Goal: Book appointment/travel/reservation

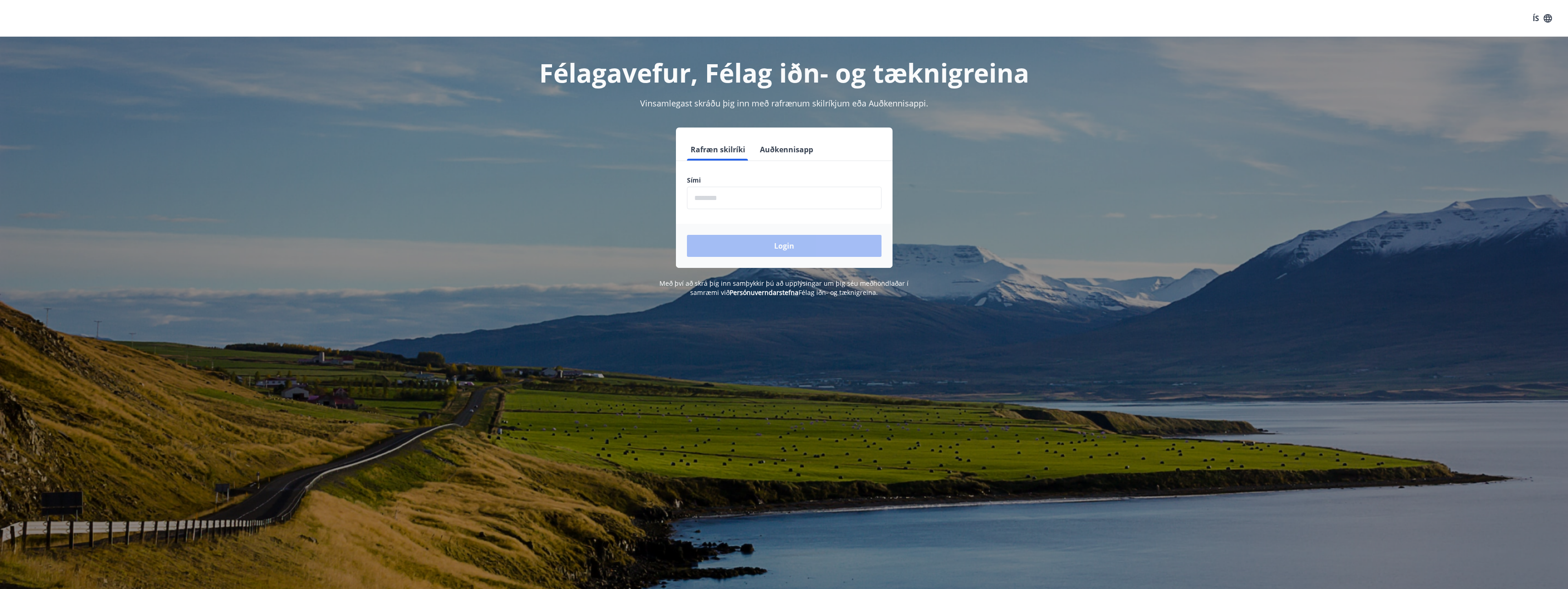
click at [713, 199] on input "phone" at bounding box center [784, 197] width 195 height 22
type input "********"
click at [751, 246] on button "Login" at bounding box center [784, 246] width 195 height 22
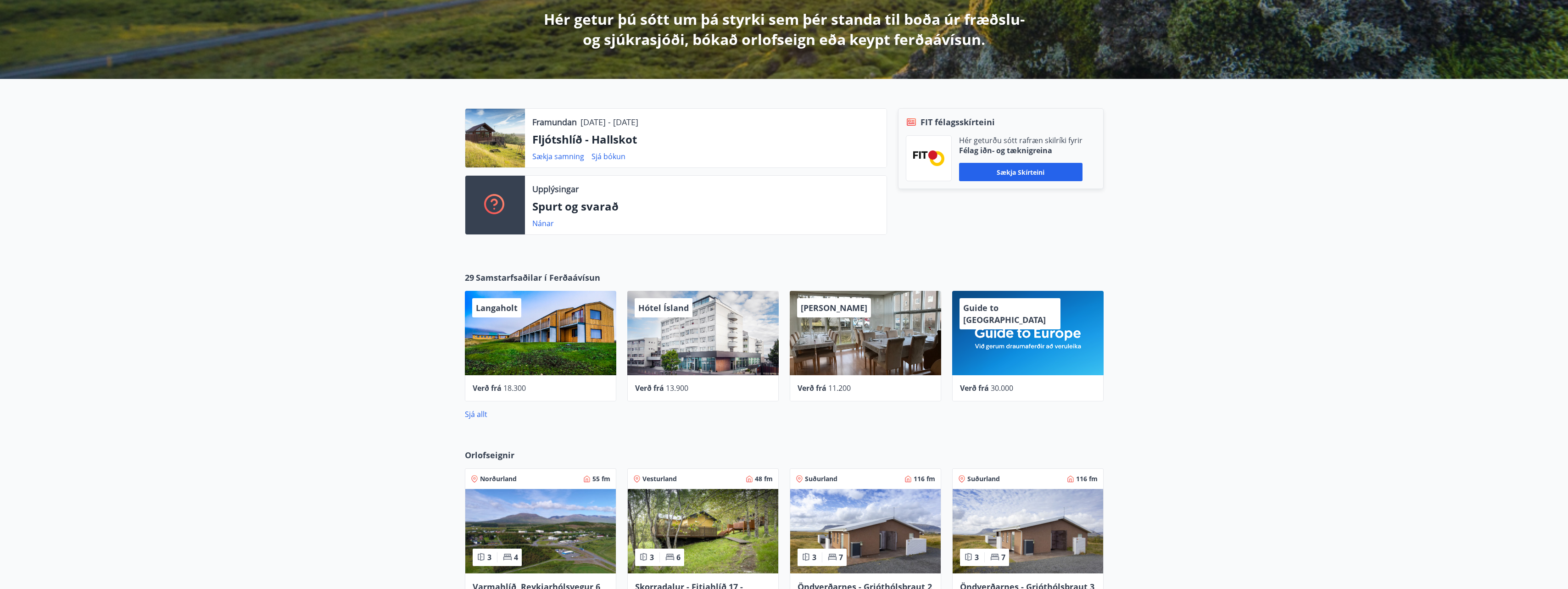
scroll to position [184, 0]
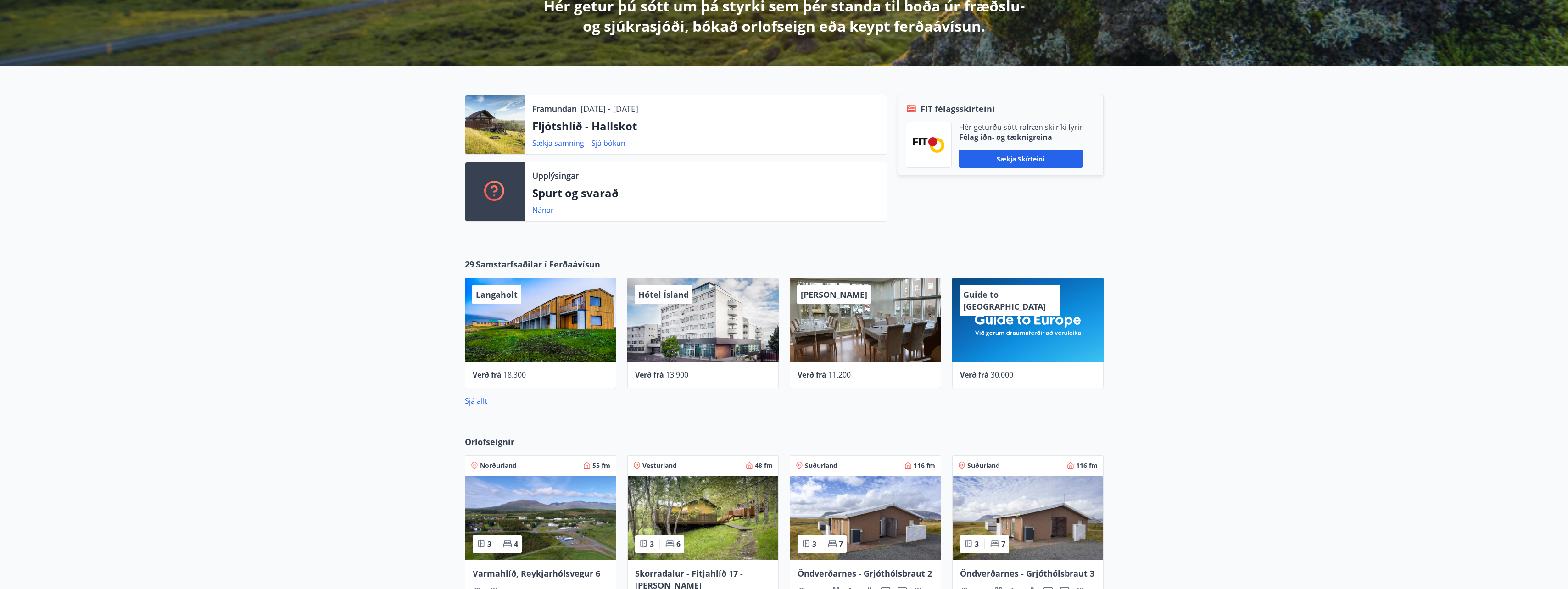
click at [742, 108] on div "Framundan 22.08.2025 - 29.08.2025" at bounding box center [706, 109] width 347 height 12
click at [496, 118] on div at bounding box center [495, 125] width 60 height 59
click at [561, 110] on p "Framundan" at bounding box center [555, 109] width 44 height 12
click at [559, 143] on link "Sækja samning" at bounding box center [558, 143] width 52 height 10
drag, startPoint x: 532, startPoint y: 120, endPoint x: 652, endPoint y: 123, distance: 120.0
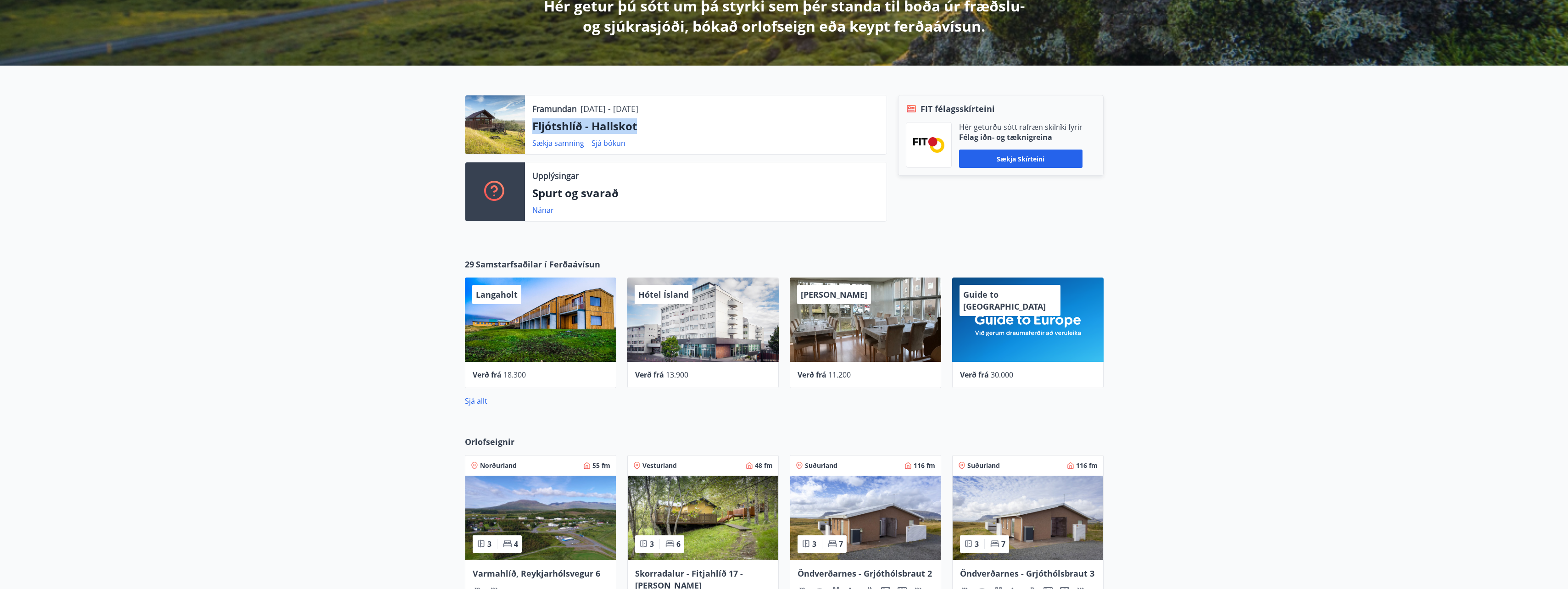
click at [652, 123] on p "Fljótshlíð - Hallskot" at bounding box center [706, 126] width 347 height 15
copy p "Fljótshlíð - Hallskot"
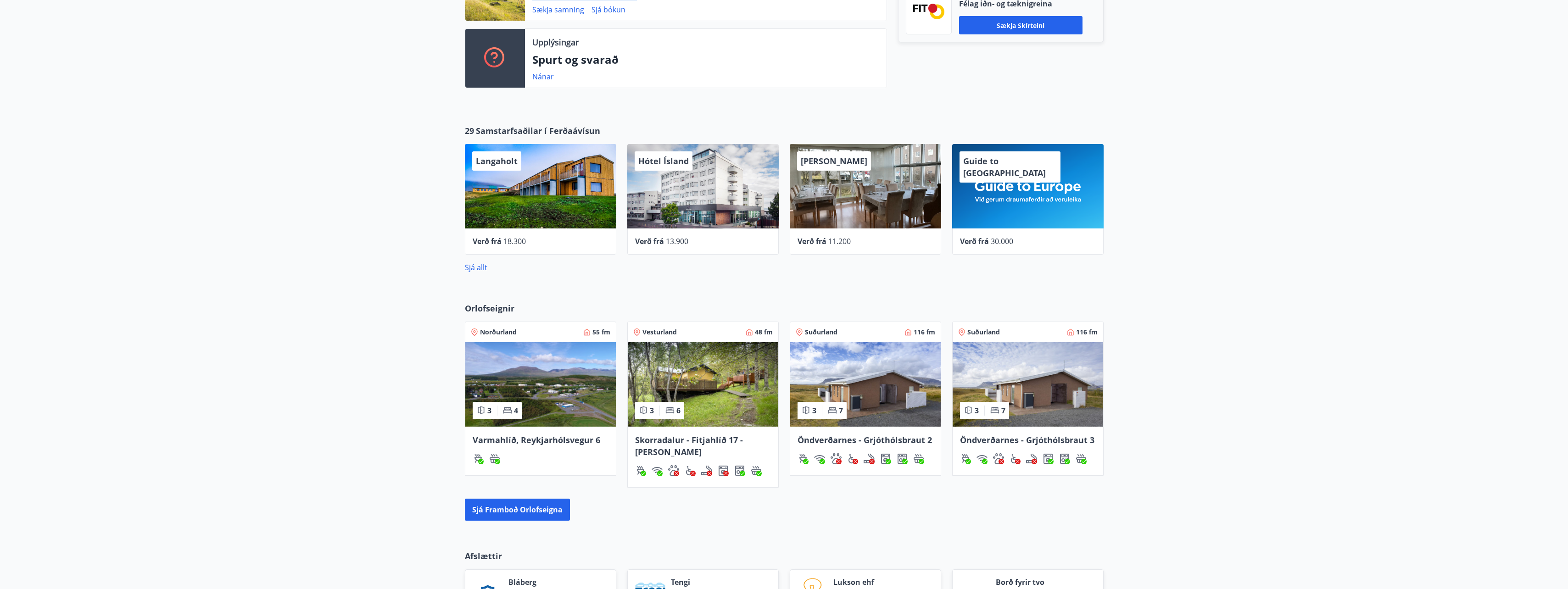
scroll to position [321, 0]
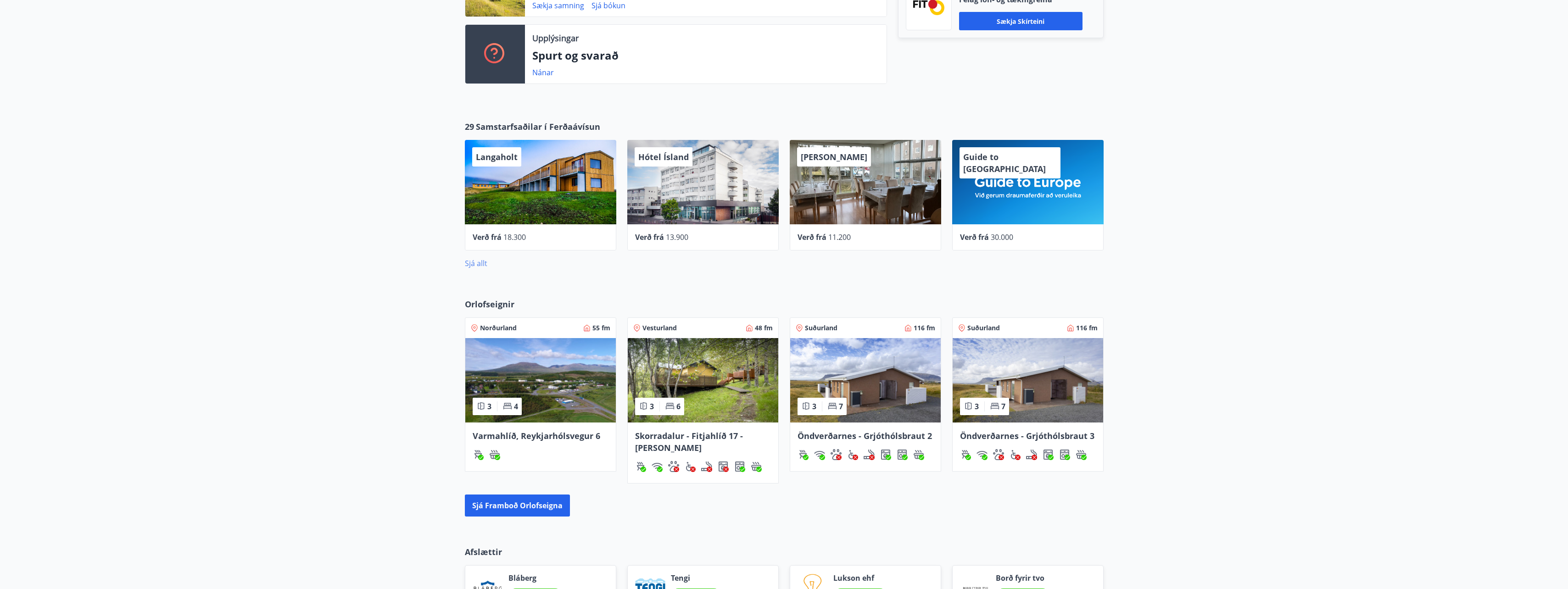
click at [472, 263] on link "Sjá allt" at bounding box center [476, 263] width 22 height 10
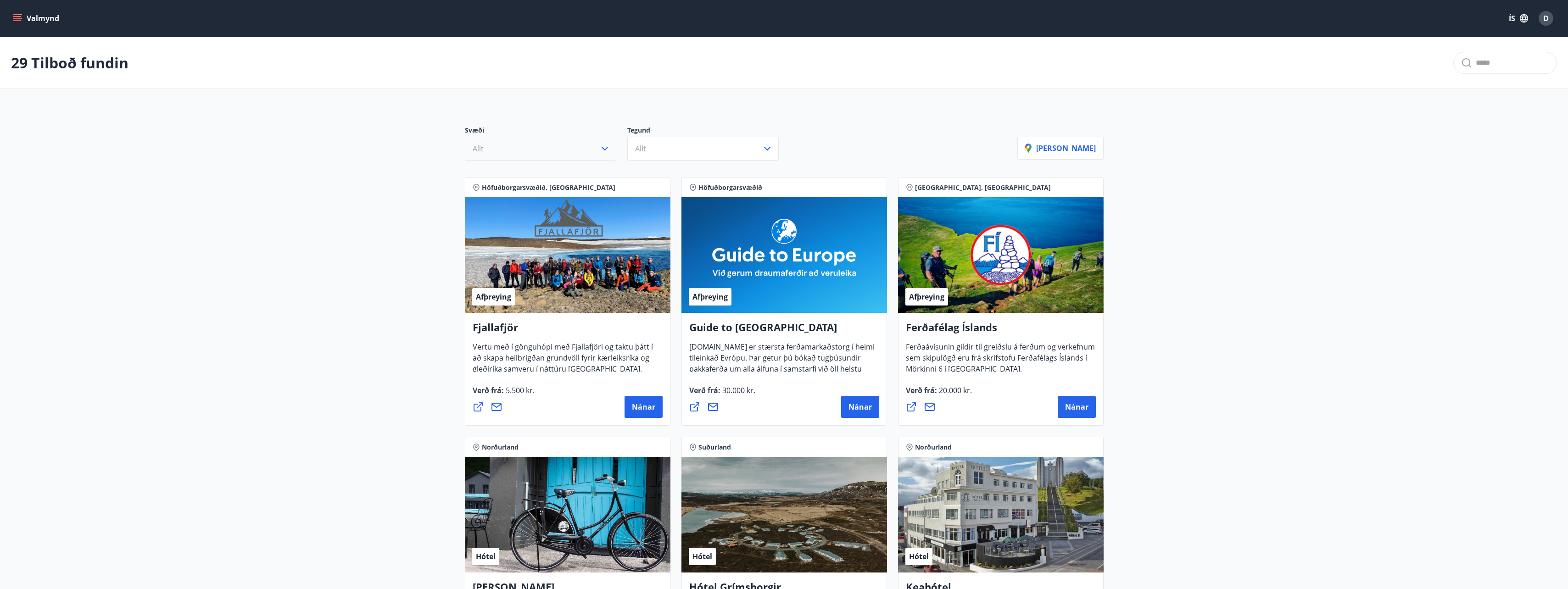
click at [609, 151] on icon "button" at bounding box center [605, 149] width 11 height 11
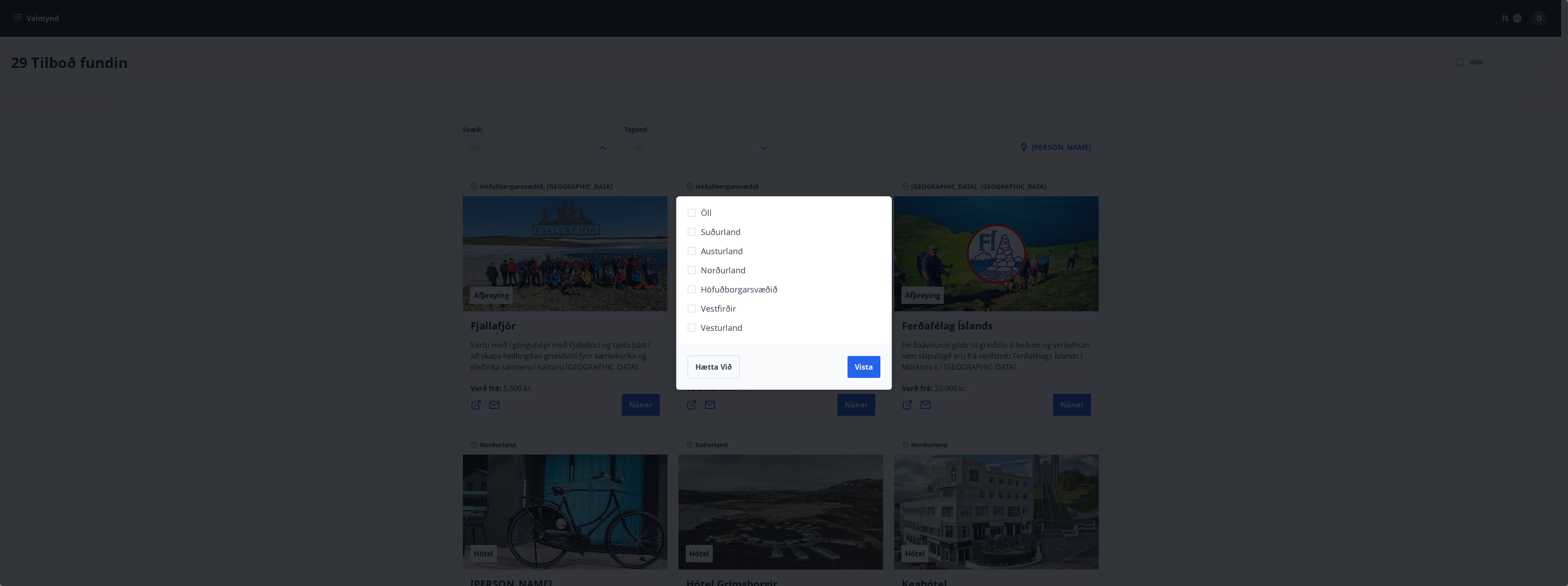
click at [724, 368] on span "Hætta við" at bounding box center [714, 367] width 37 height 10
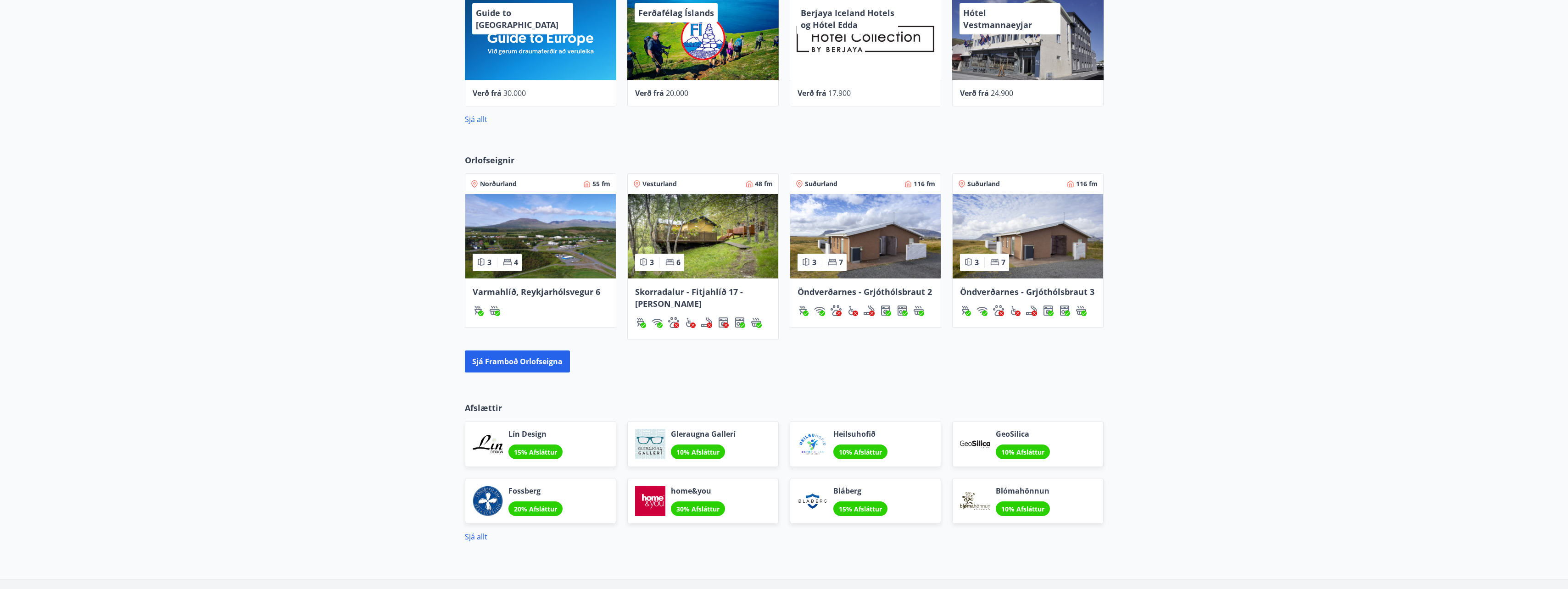
scroll to position [487, 0]
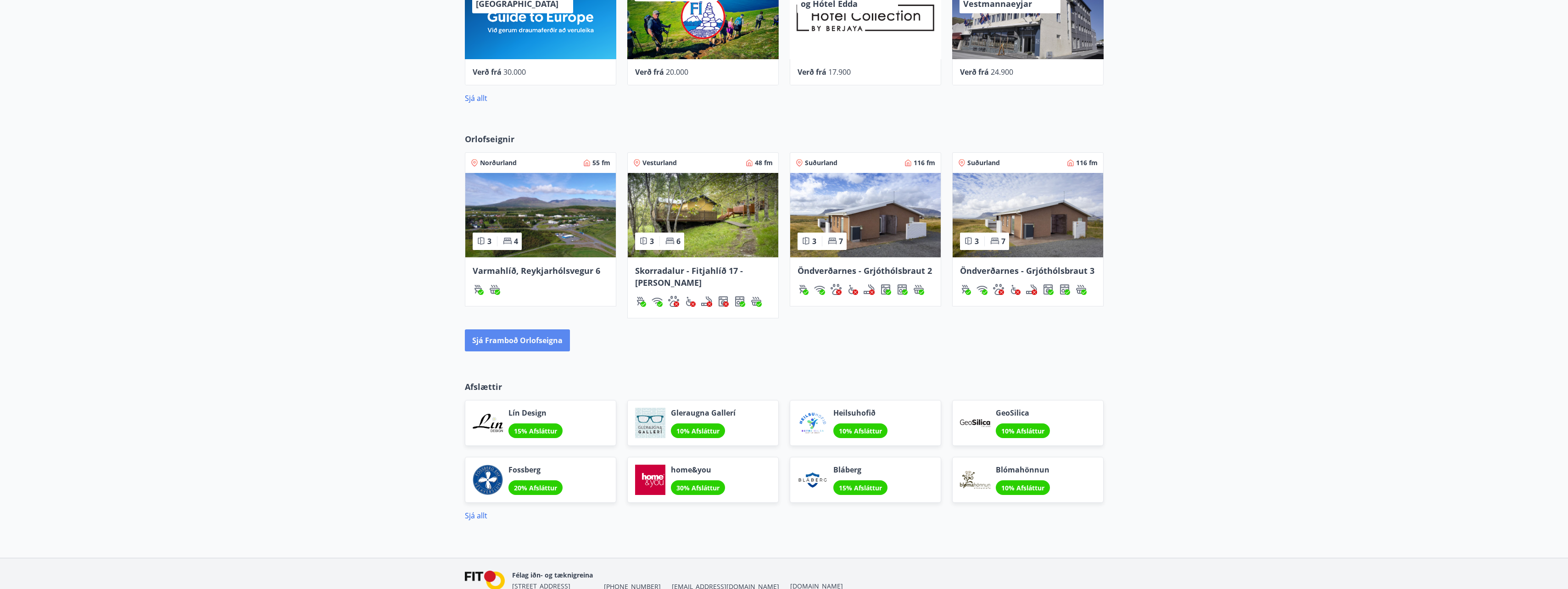
click at [518, 344] on button "Sjá framboð orlofseigna" at bounding box center [518, 340] width 105 height 22
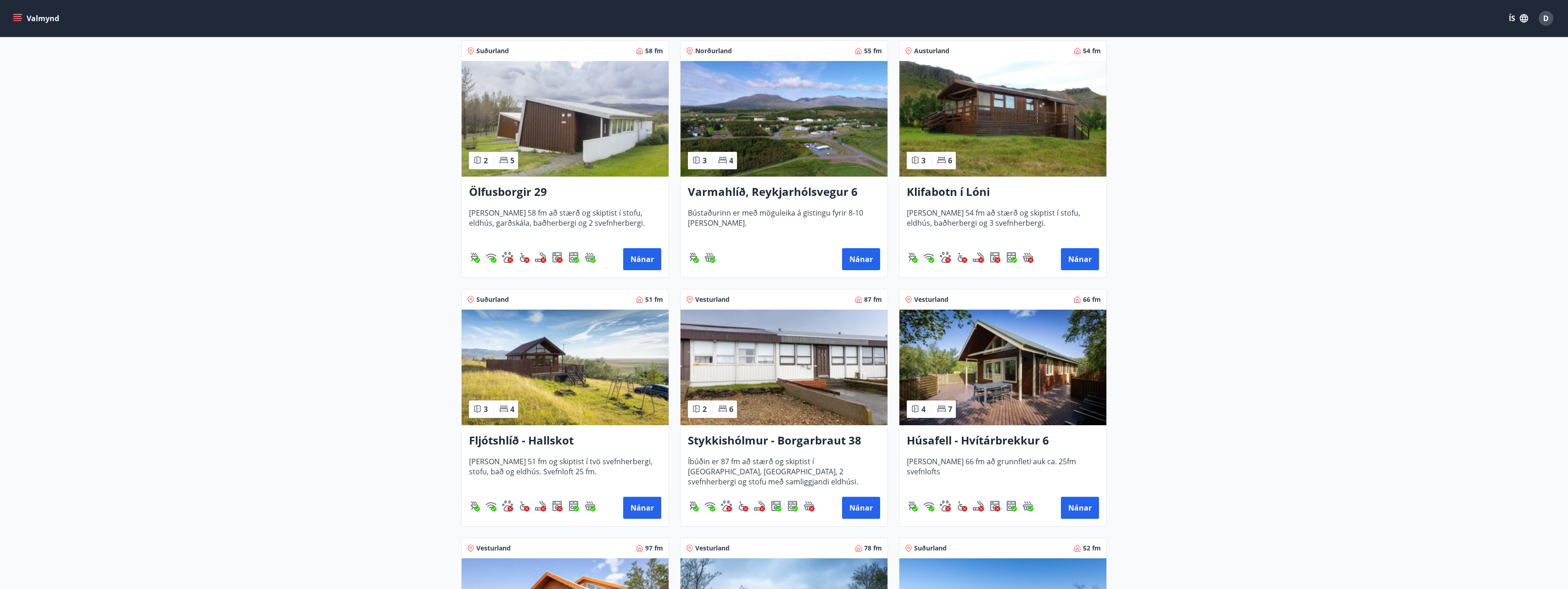
scroll to position [413, 0]
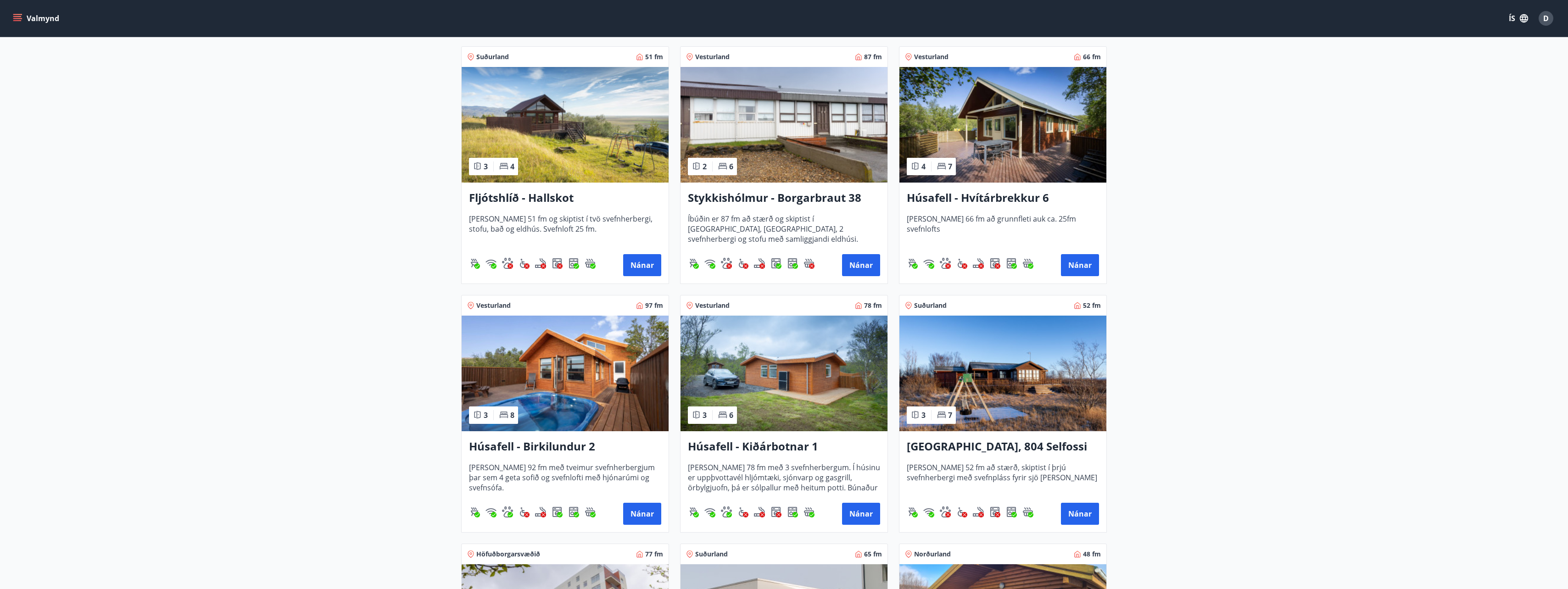
click at [506, 199] on h3 "Fljótshlíð - Hallskot" at bounding box center [566, 198] width 193 height 17
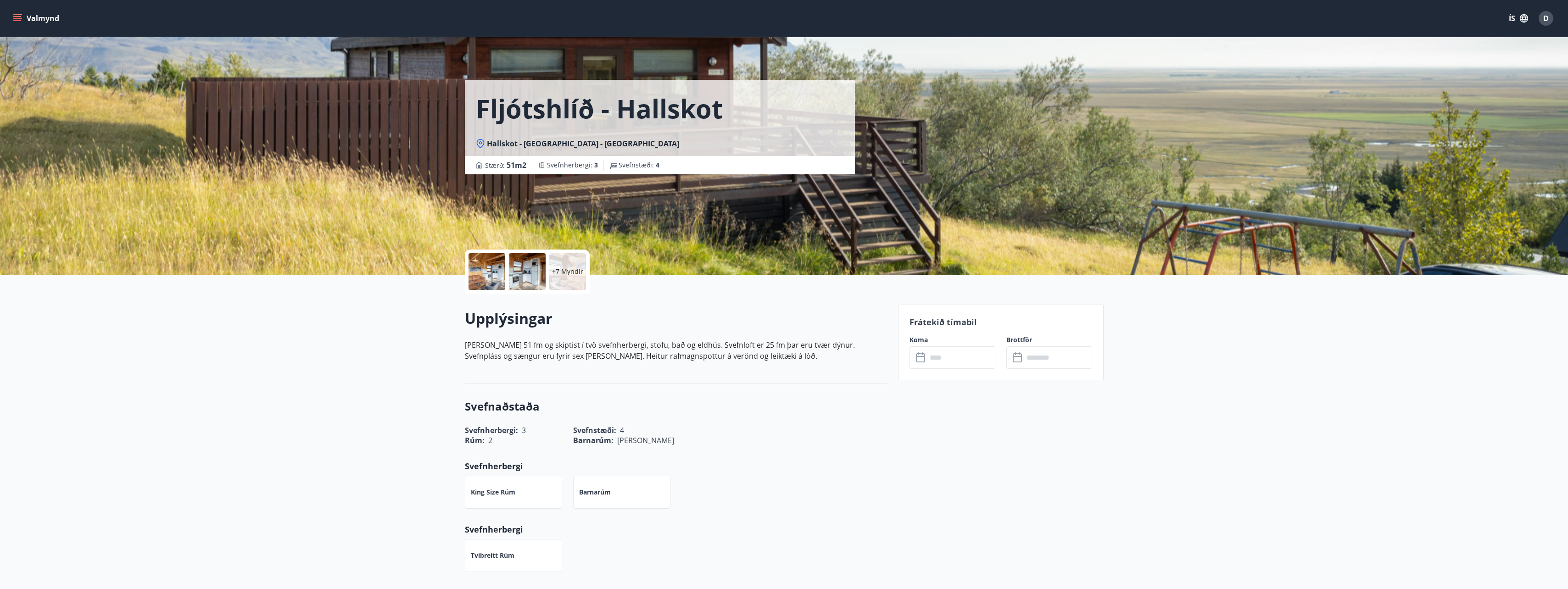
click at [561, 272] on p "+7 Myndir" at bounding box center [568, 272] width 31 height 9
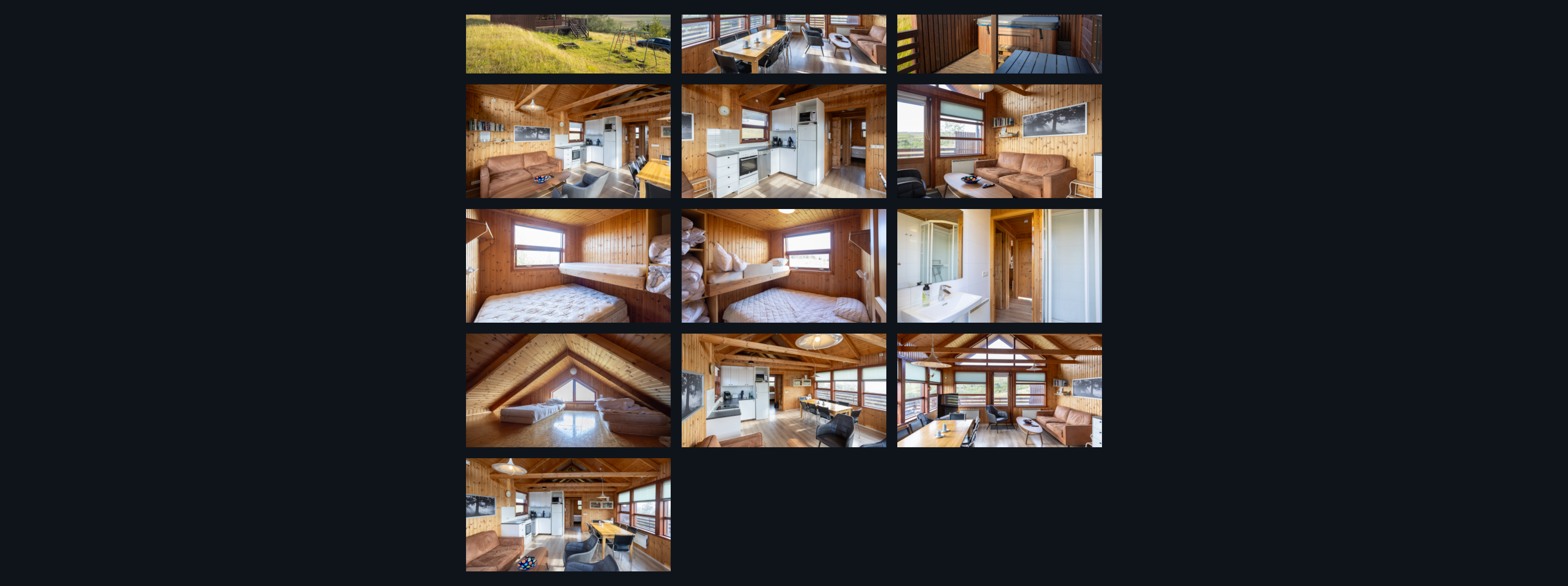
scroll to position [94, 0]
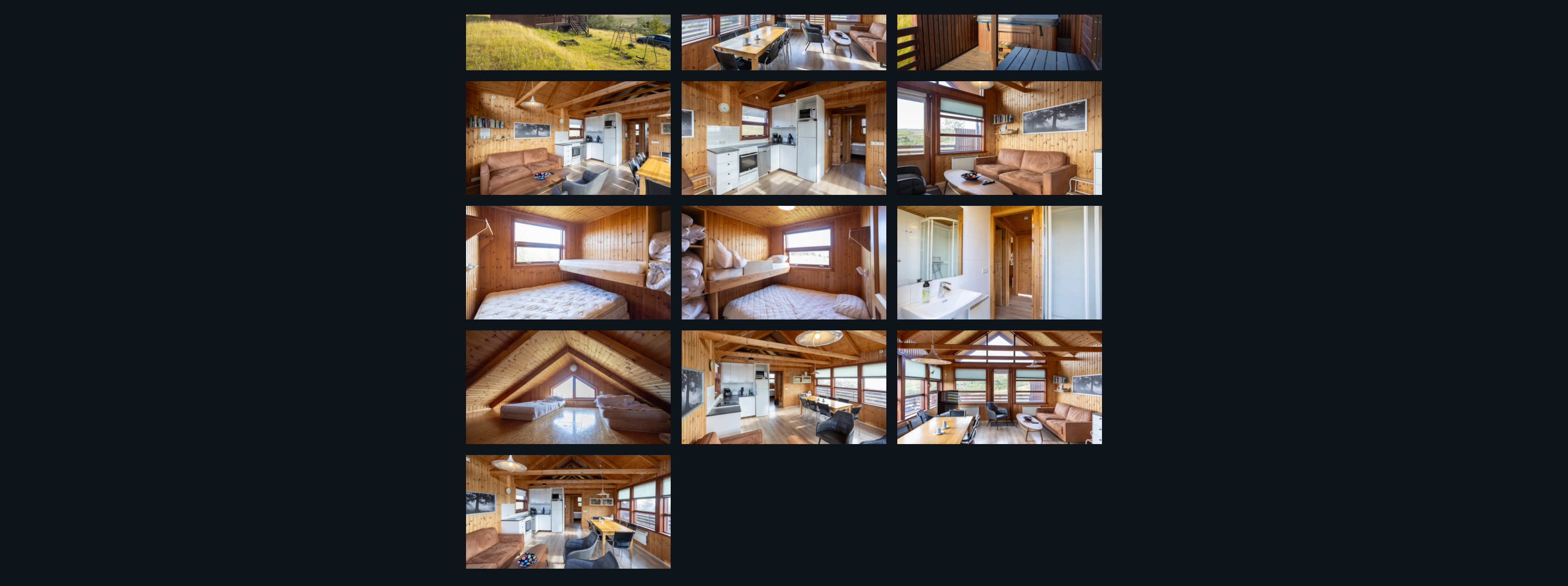
click at [779, 273] on img at bounding box center [783, 263] width 204 height 114
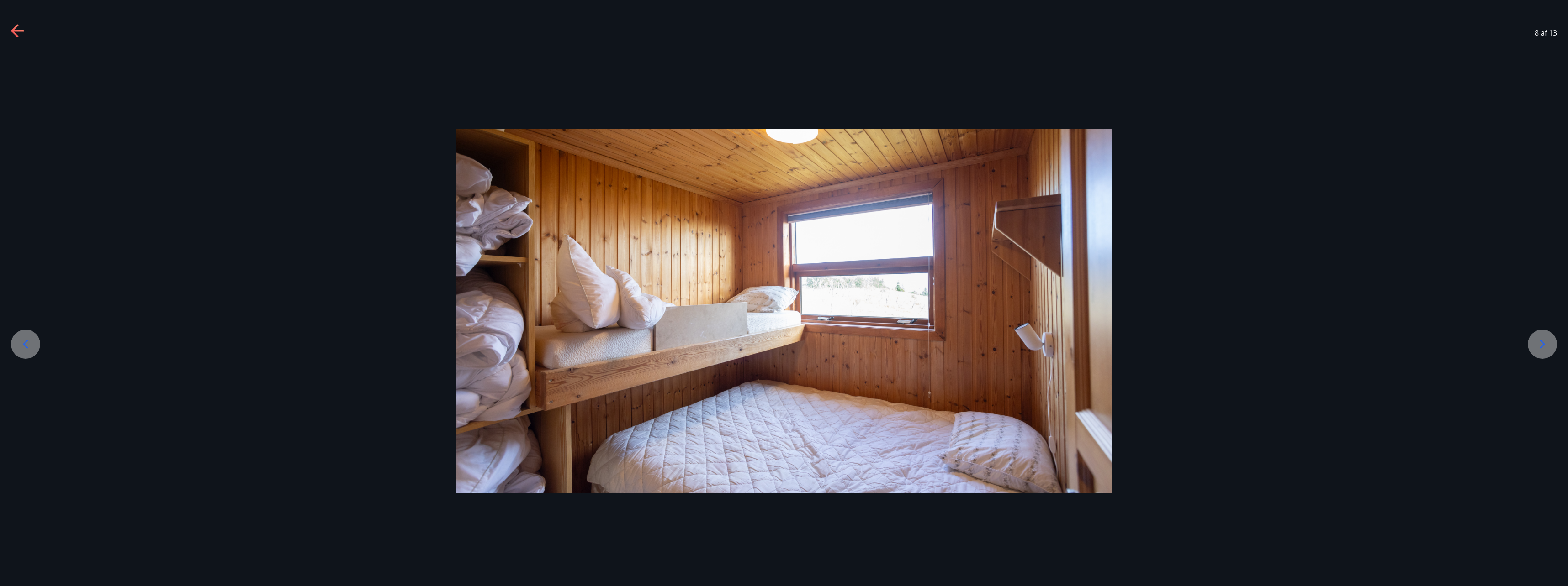
click at [28, 349] on icon at bounding box center [25, 344] width 15 height 15
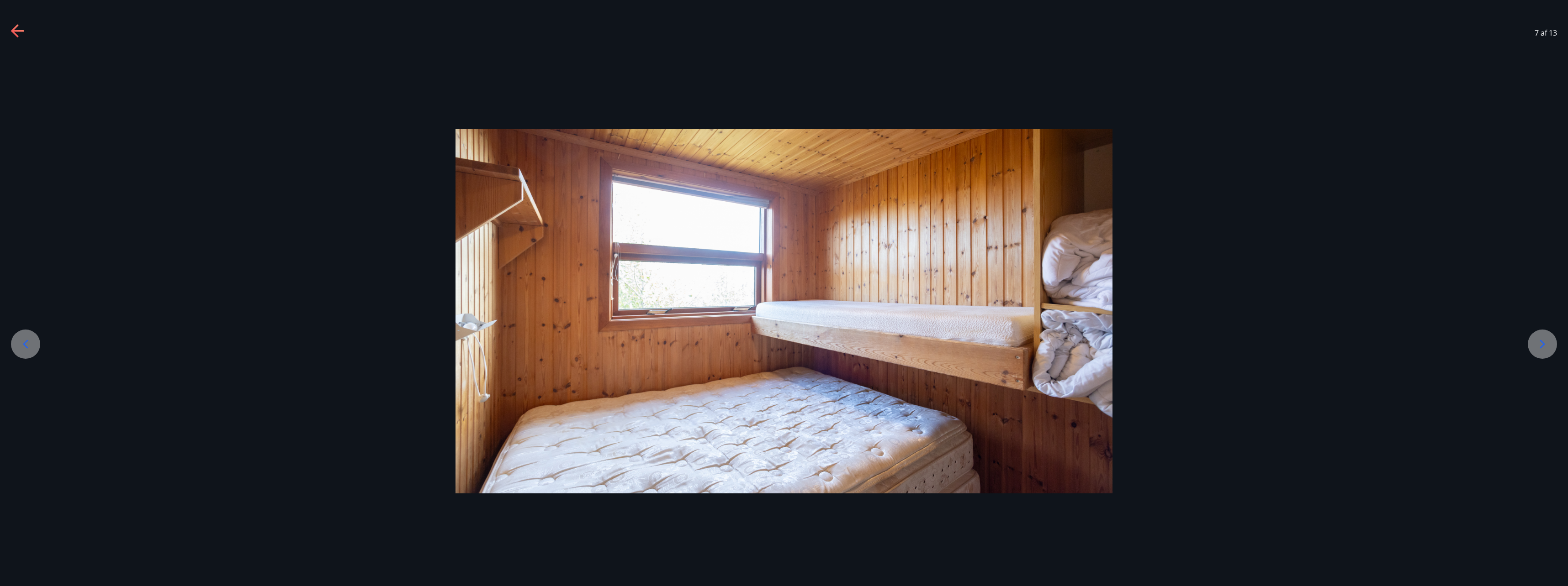
click at [27, 352] on div at bounding box center [25, 344] width 29 height 29
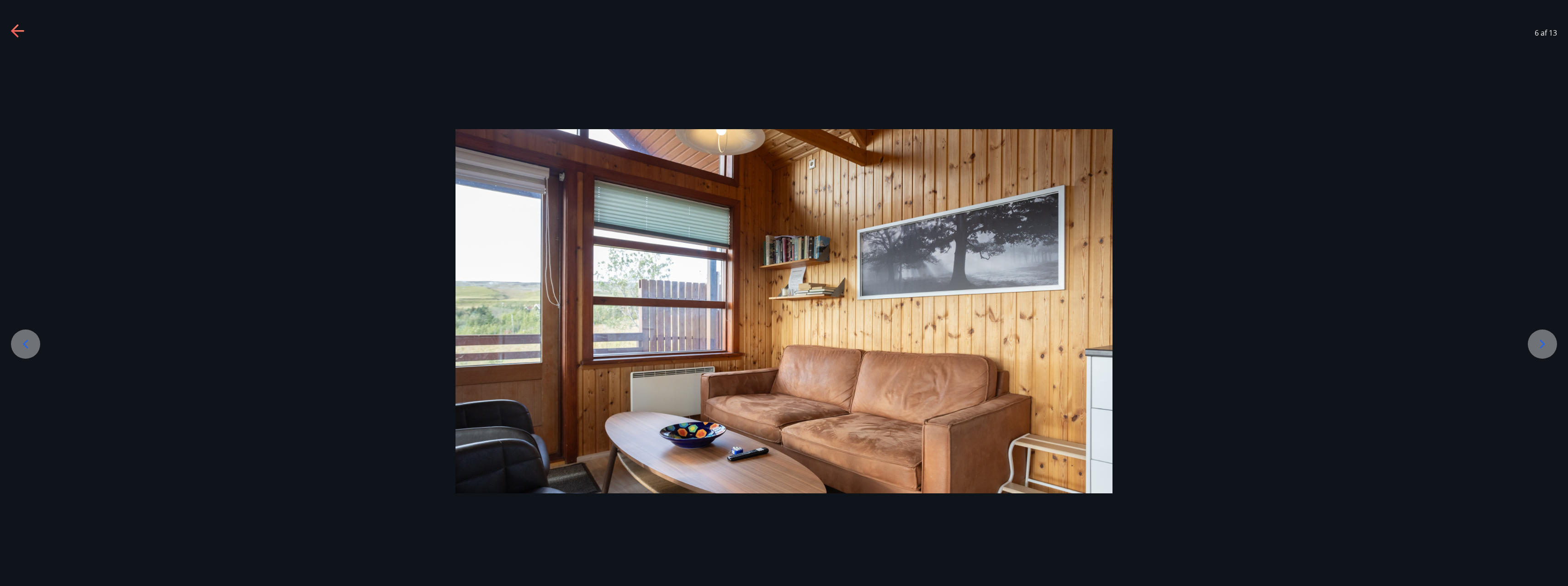
click at [1552, 347] on div at bounding box center [1543, 344] width 29 height 29
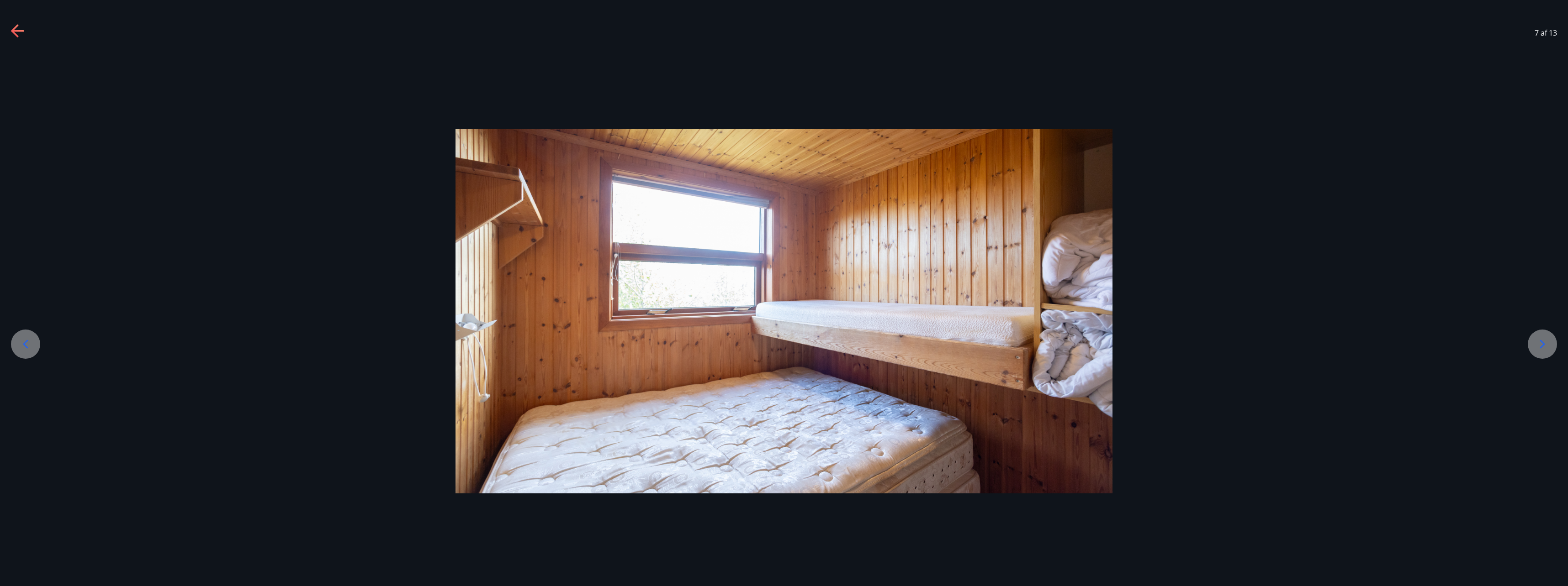
click at [1549, 346] on icon at bounding box center [1543, 344] width 15 height 15
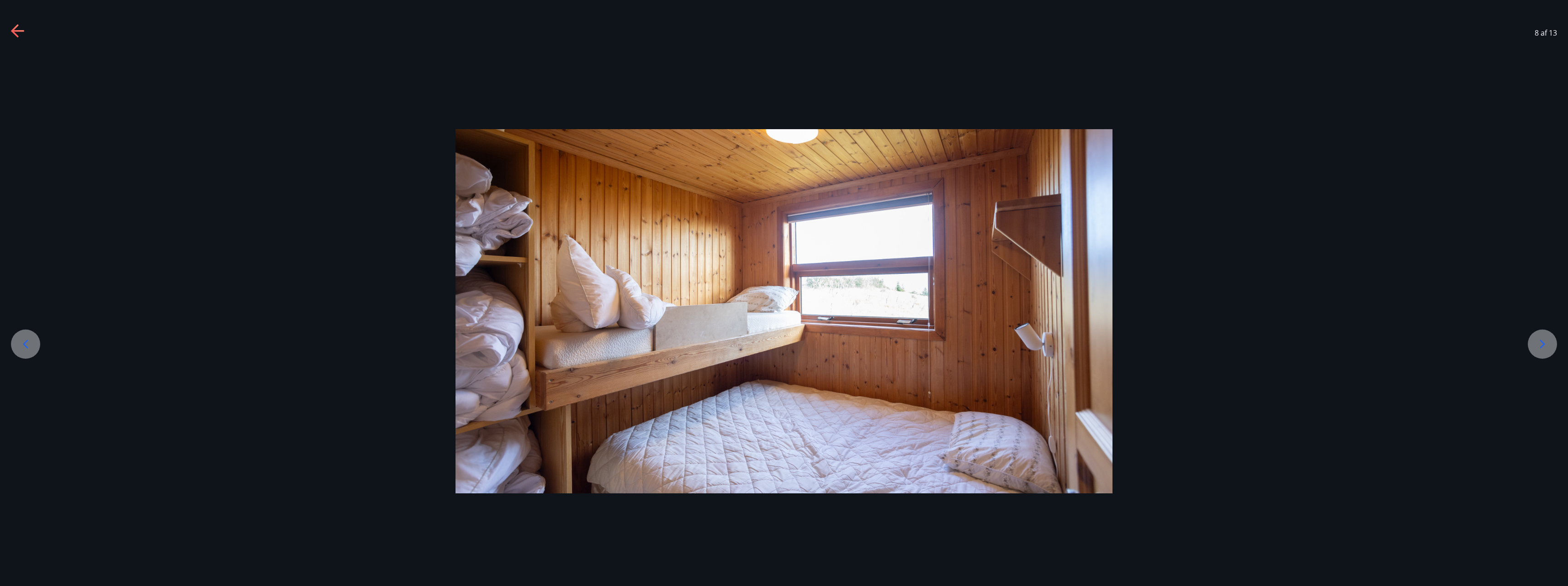
click at [1548, 346] on icon at bounding box center [1543, 344] width 15 height 15
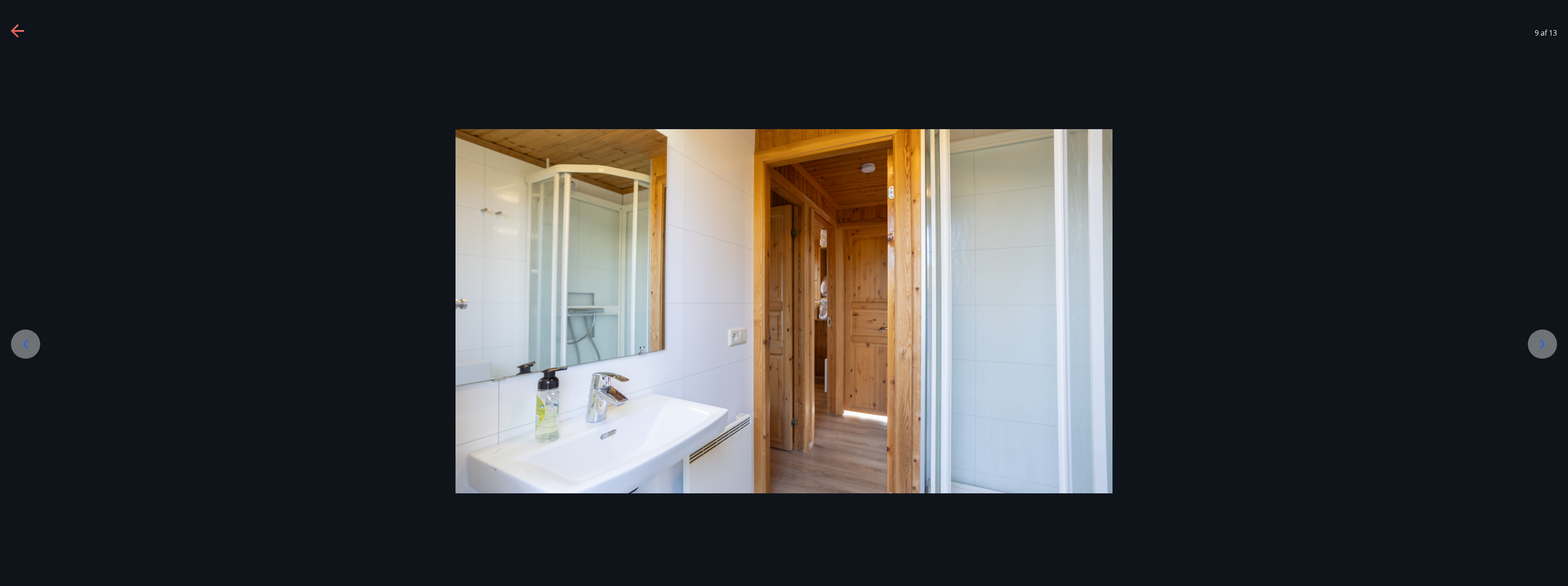
click at [1548, 346] on icon at bounding box center [1543, 344] width 15 height 15
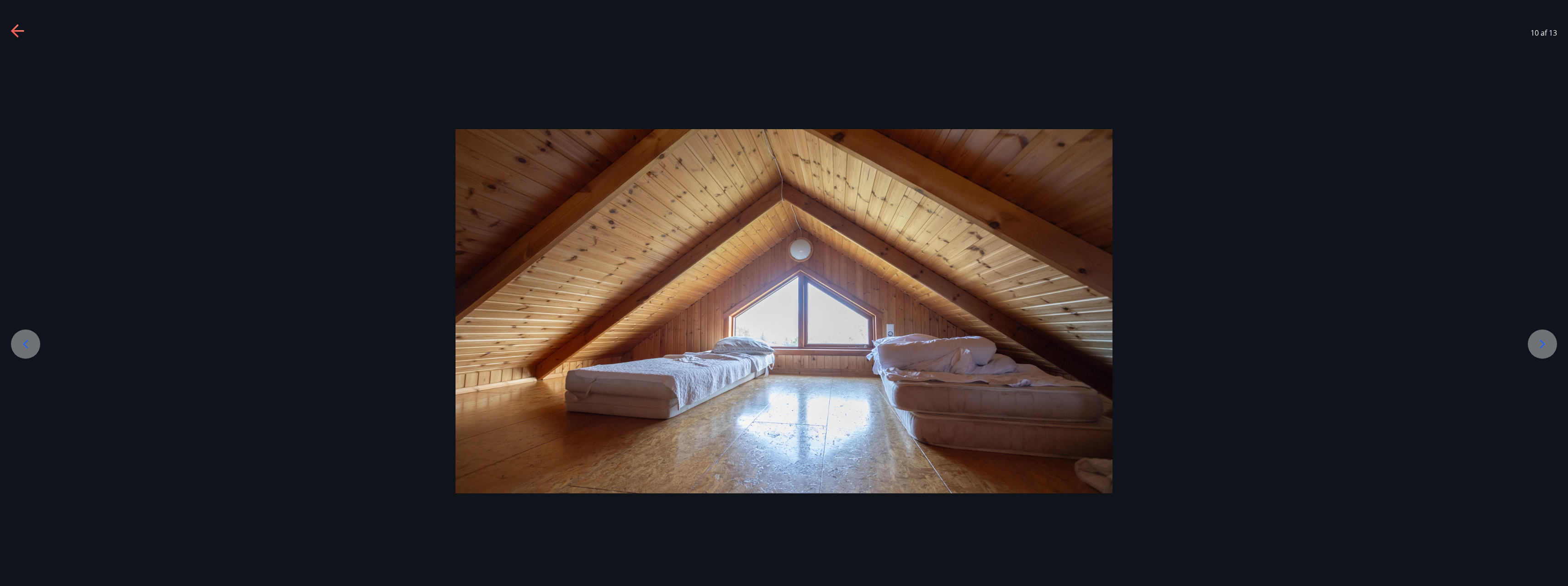
click at [1537, 346] on icon at bounding box center [1543, 344] width 15 height 15
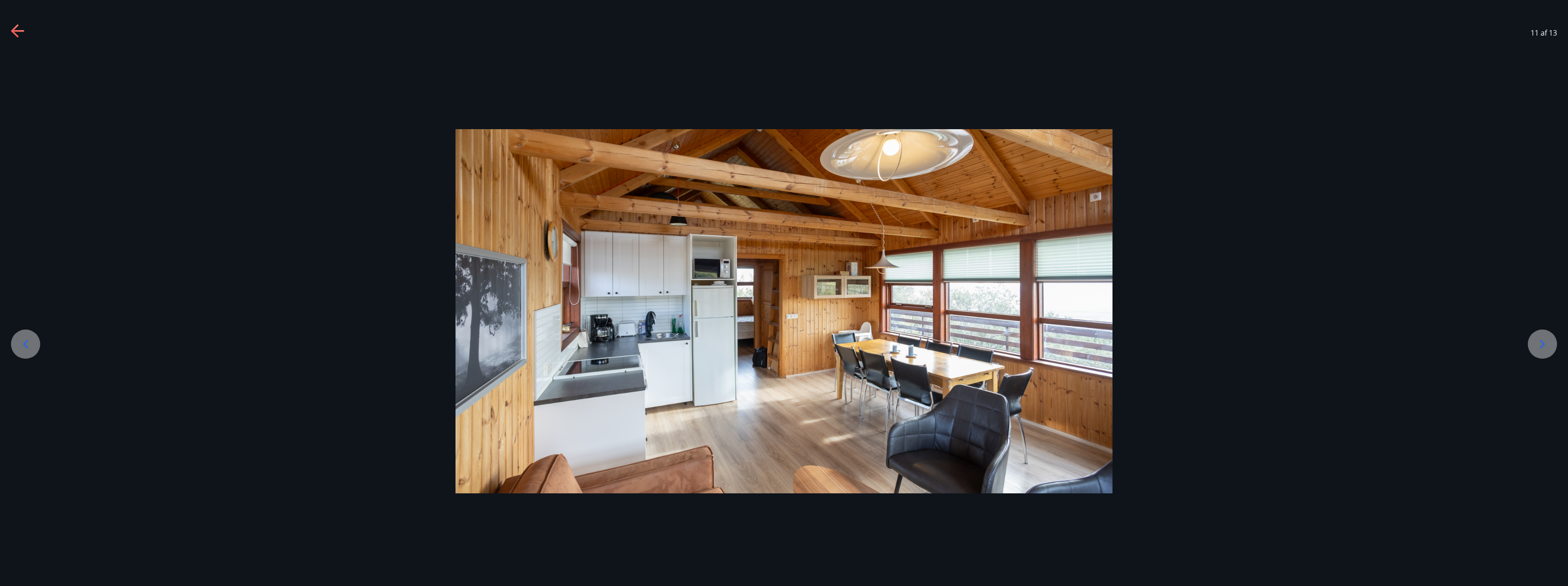
click at [1547, 348] on icon at bounding box center [1543, 344] width 15 height 15
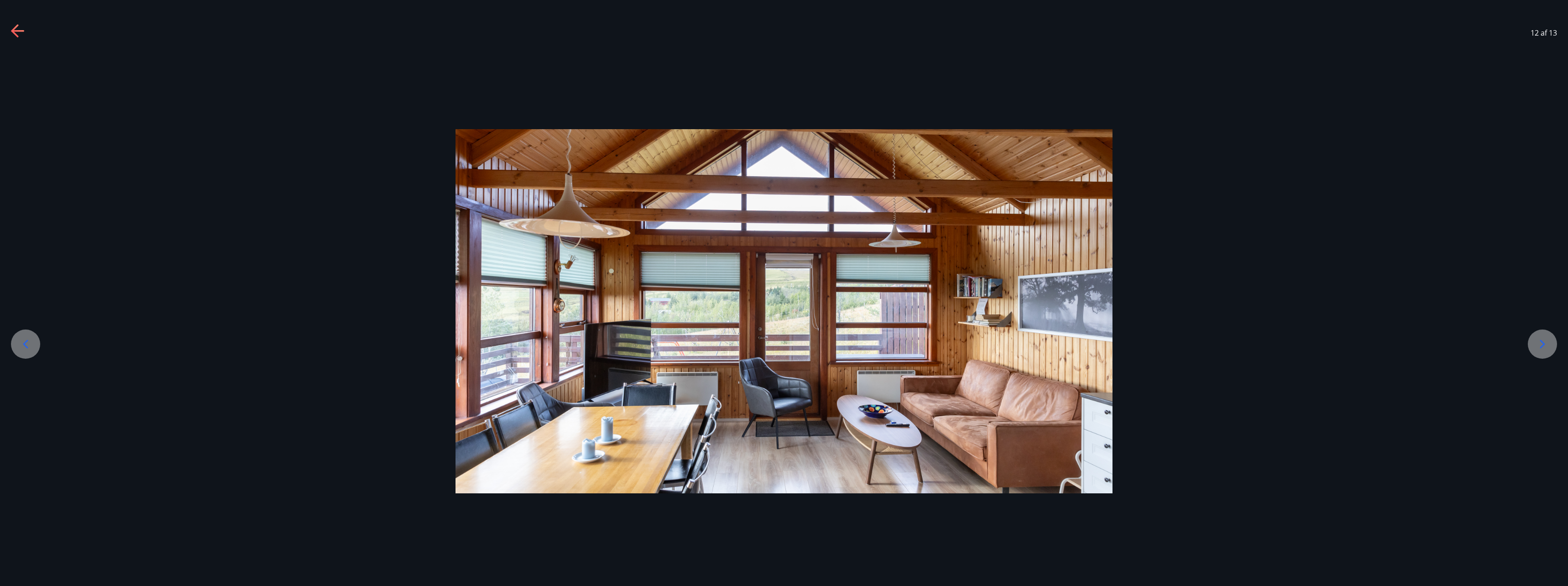
click at [1547, 348] on icon at bounding box center [1543, 344] width 15 height 15
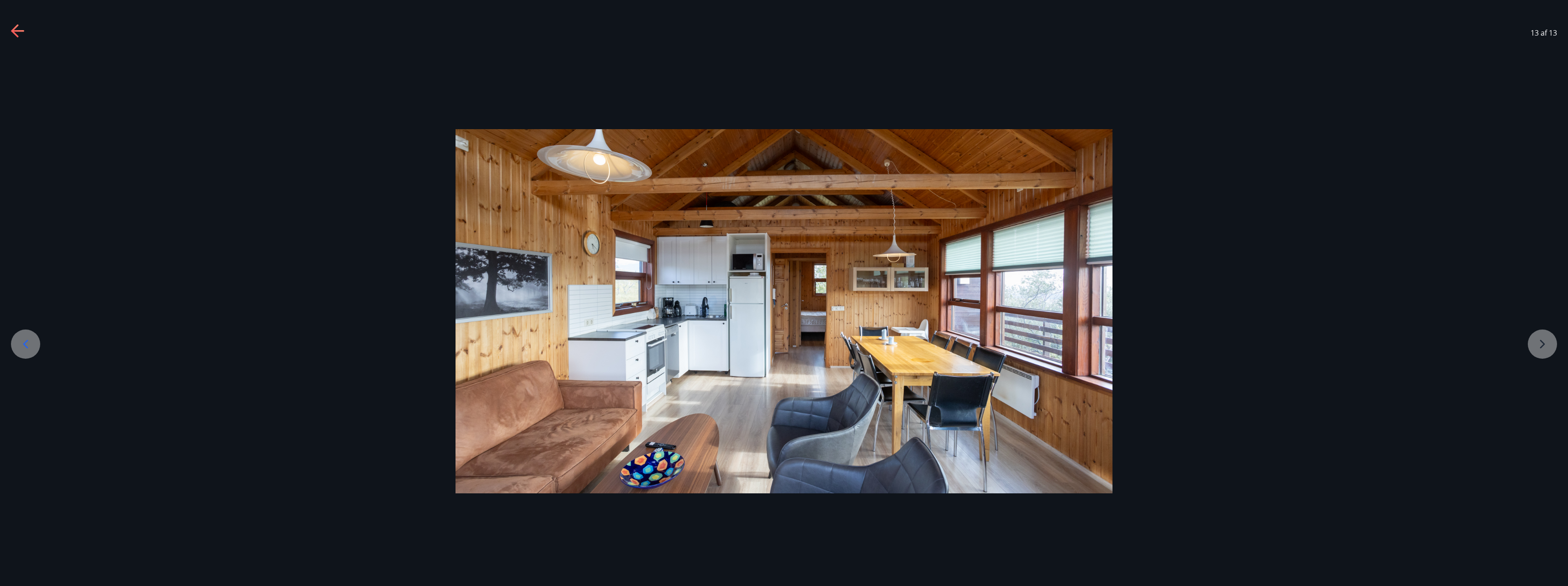
click at [1547, 348] on div at bounding box center [784, 311] width 1568 height 365
click at [1547, 344] on div at bounding box center [784, 311] width 1568 height 365
click at [22, 342] on icon at bounding box center [25, 344] width 15 height 15
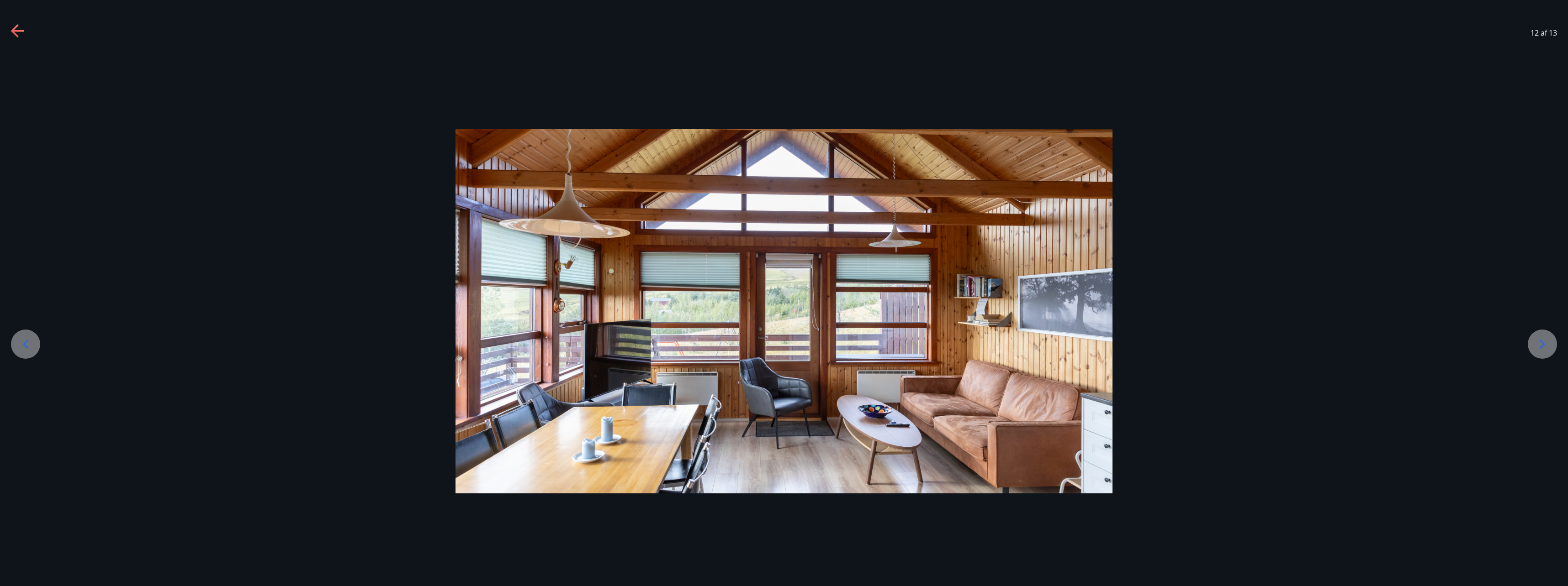
click at [27, 342] on icon at bounding box center [25, 344] width 5 height 9
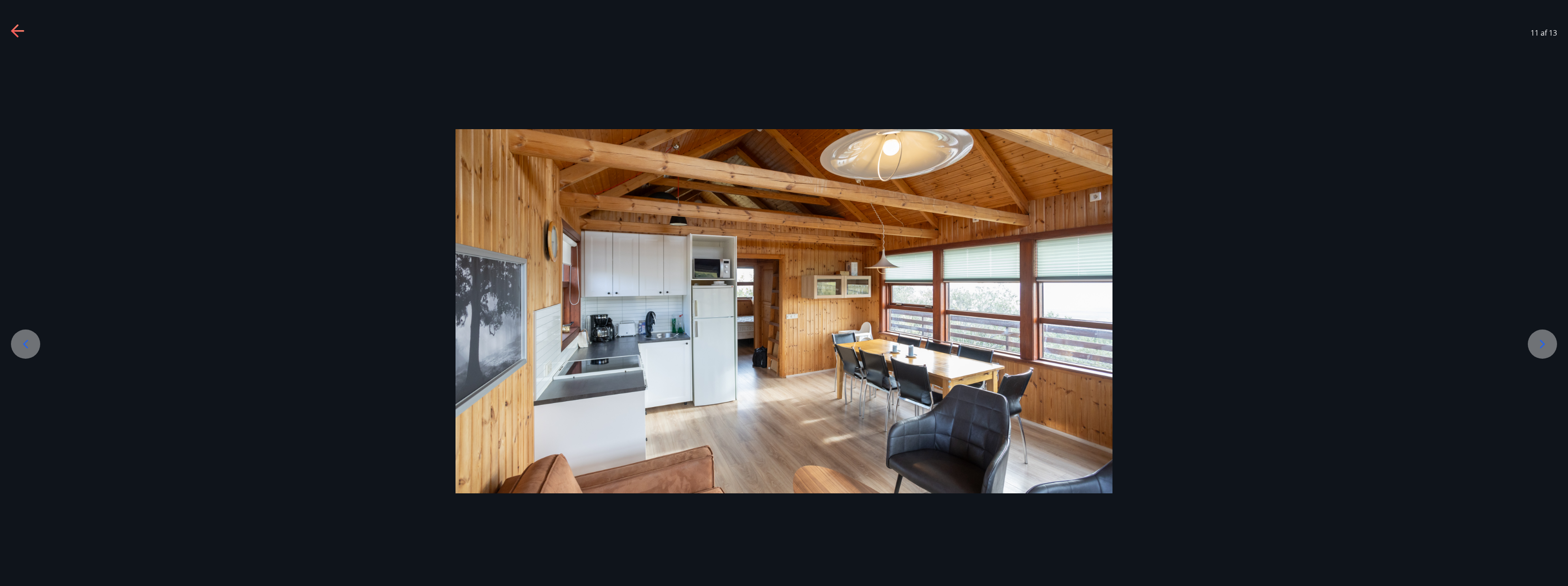
click at [27, 342] on icon at bounding box center [25, 344] width 5 height 9
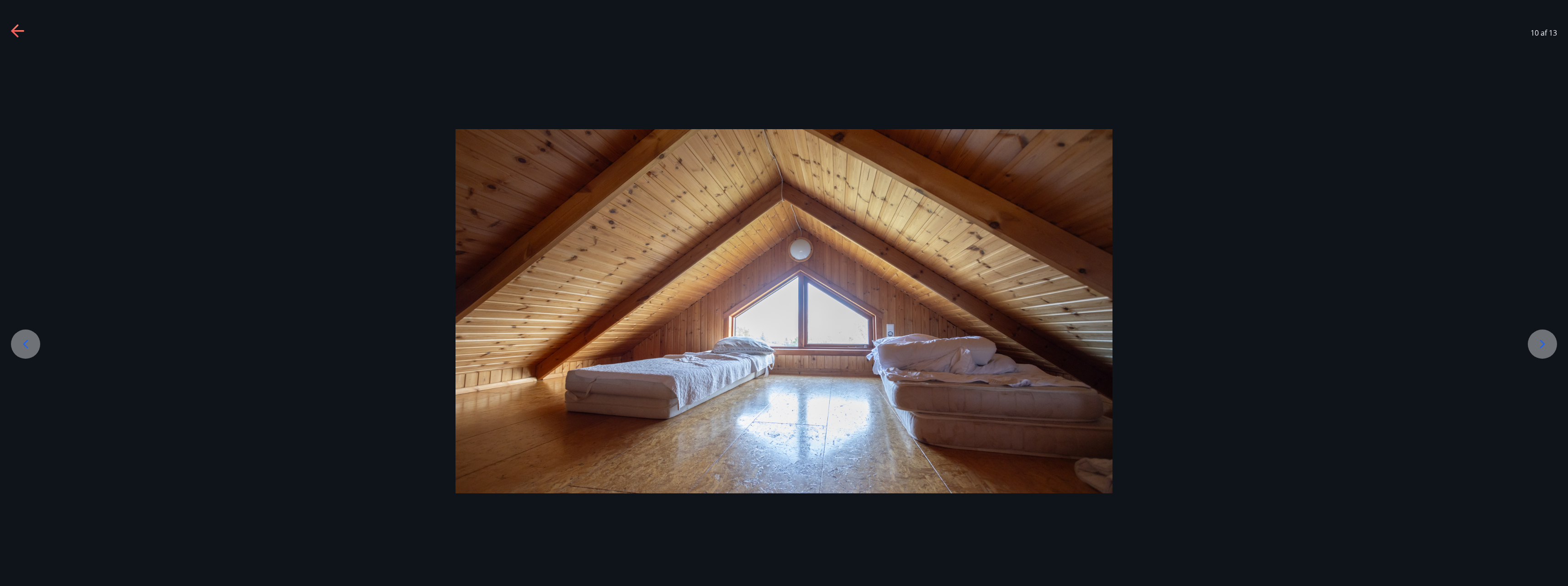
click at [27, 342] on icon at bounding box center [25, 344] width 5 height 9
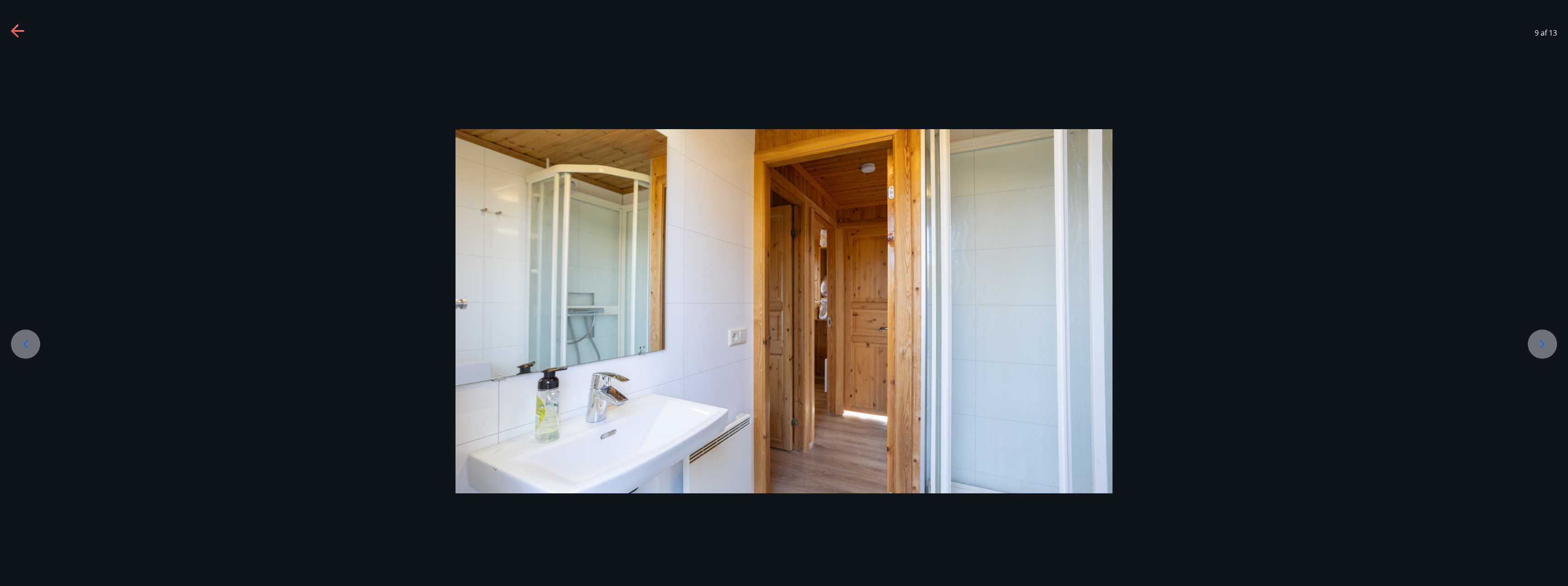
click at [27, 342] on icon at bounding box center [25, 344] width 5 height 9
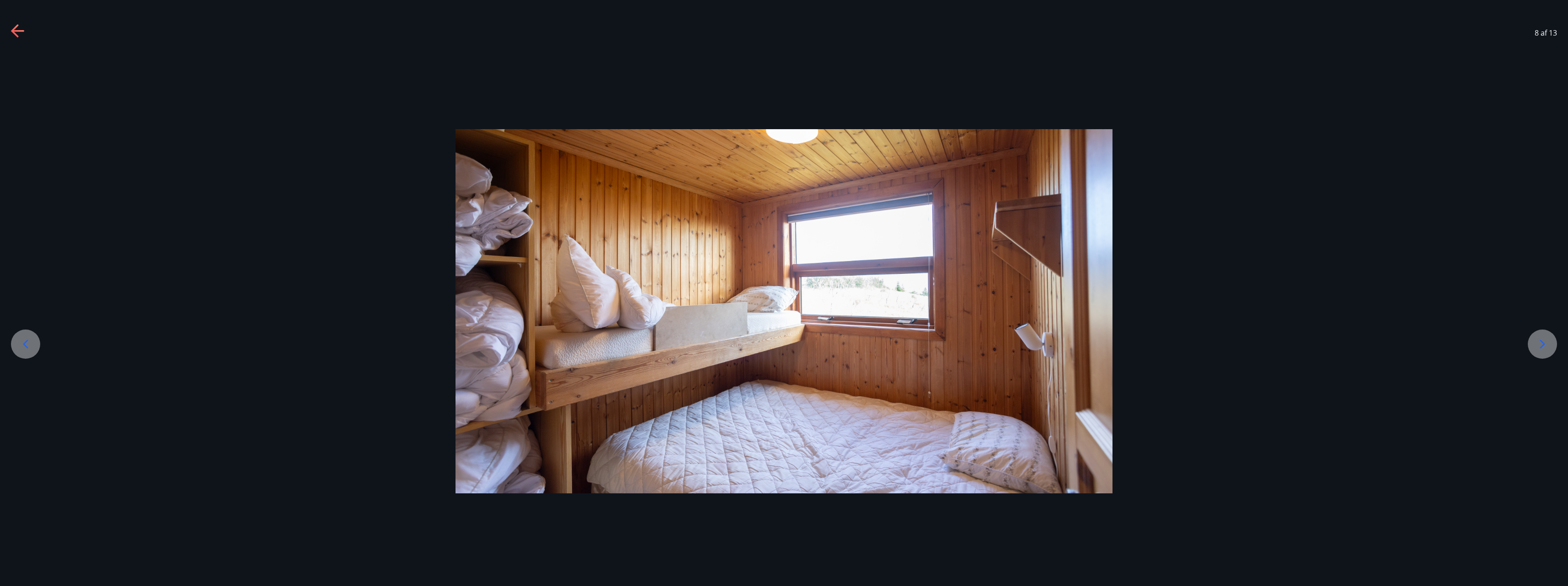
click at [27, 342] on icon at bounding box center [25, 344] width 5 height 9
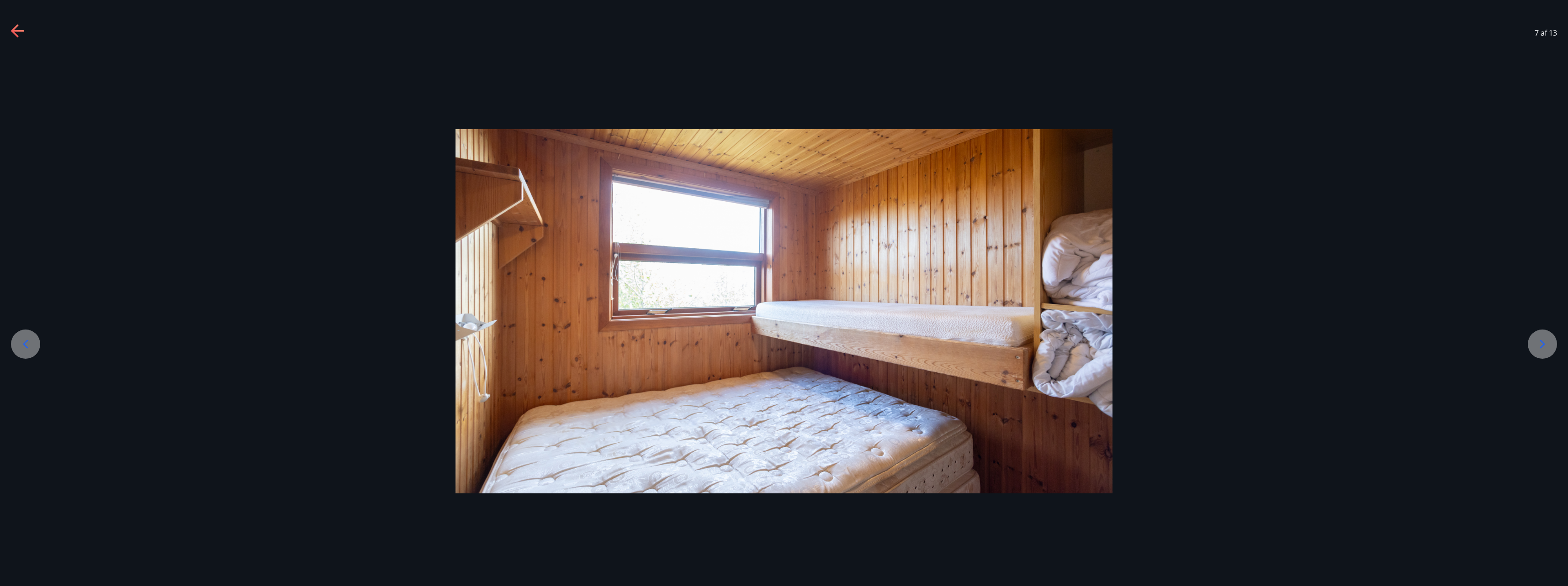
click at [27, 342] on icon at bounding box center [25, 344] width 5 height 9
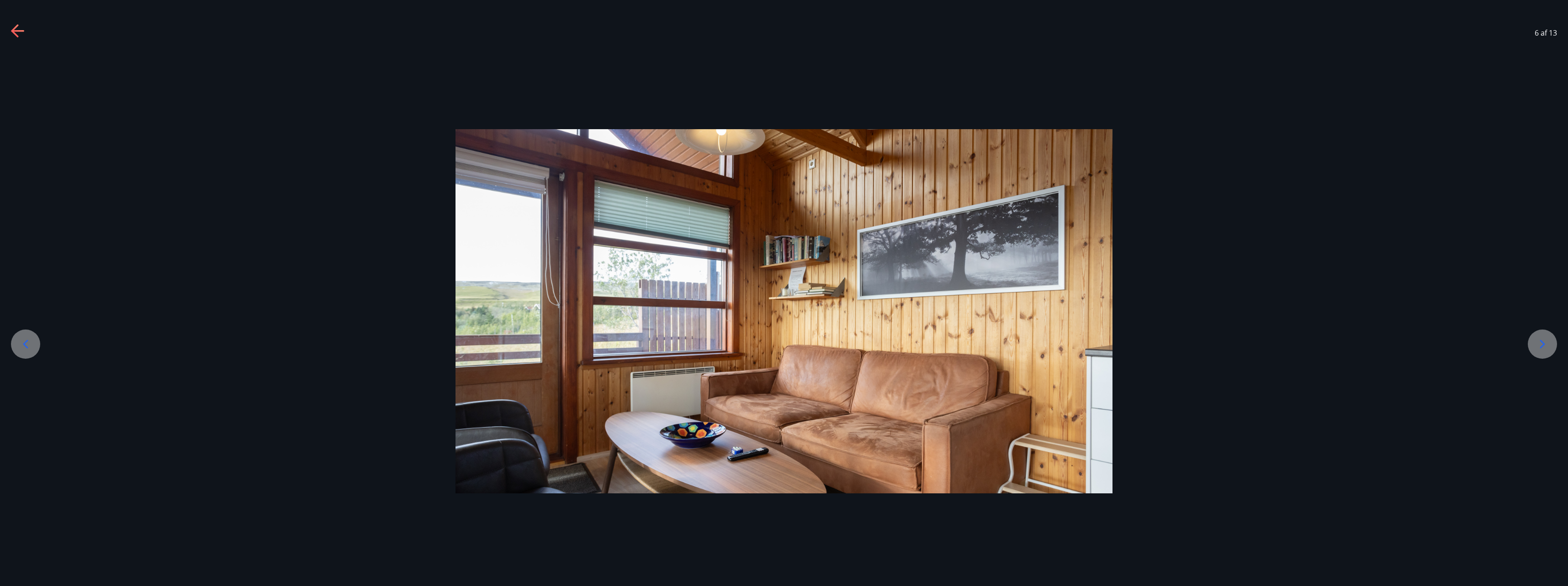
click at [27, 342] on icon at bounding box center [25, 344] width 5 height 9
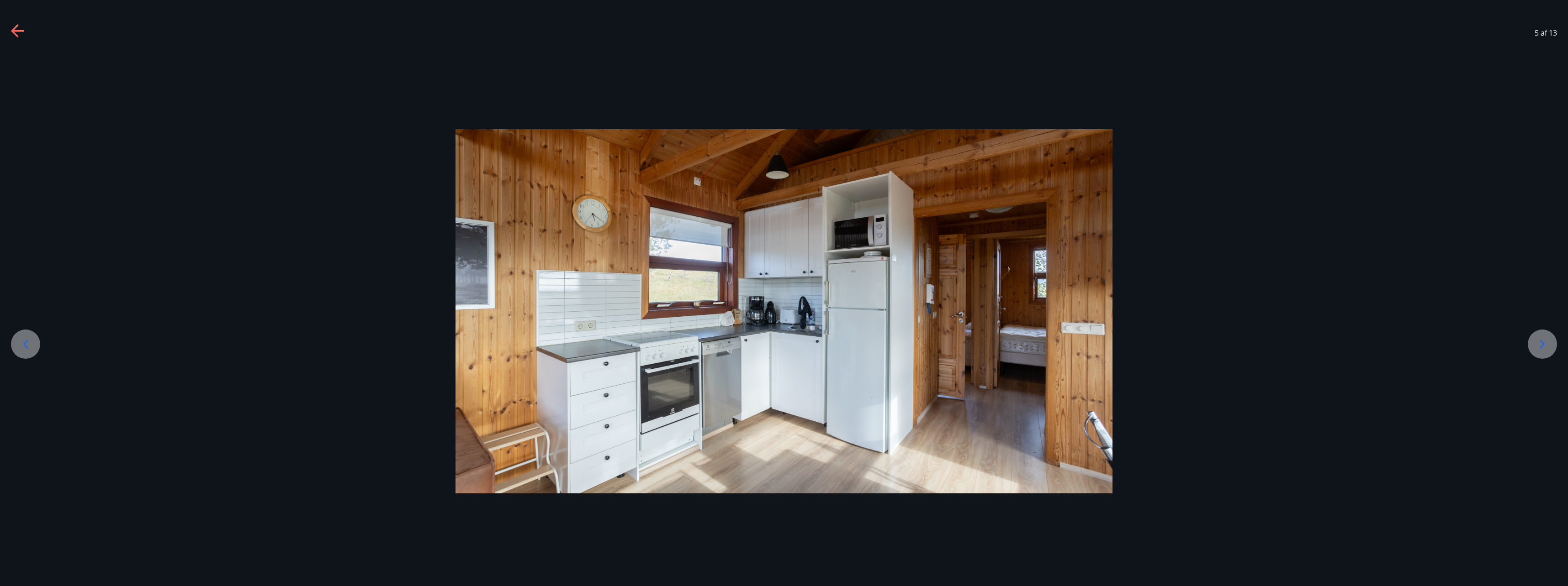
click at [27, 342] on icon at bounding box center [25, 344] width 5 height 9
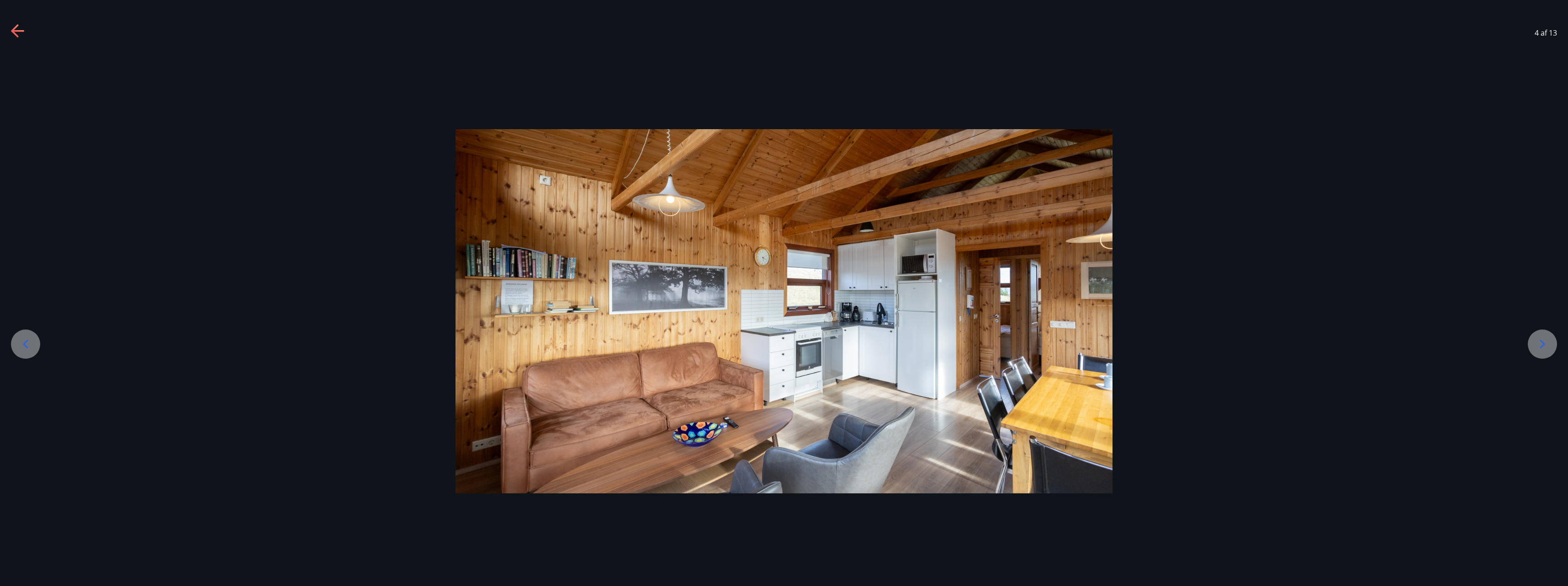
click at [27, 342] on icon at bounding box center [25, 344] width 5 height 9
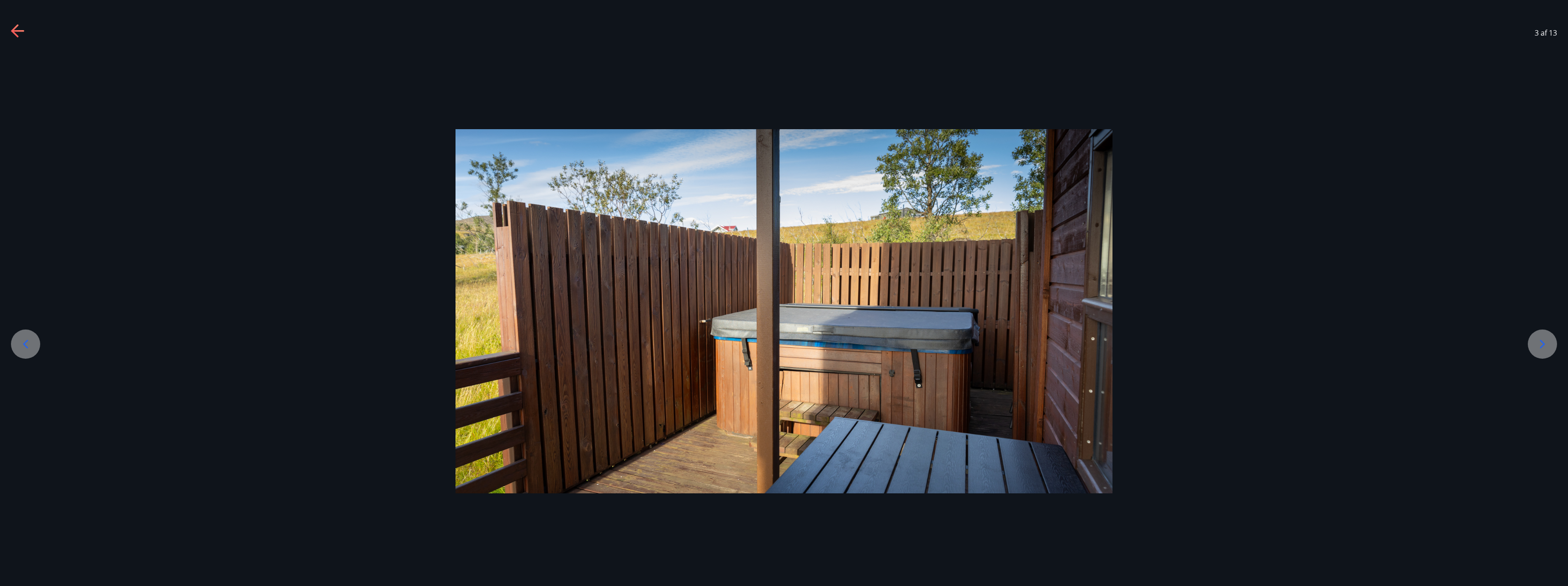
click at [27, 342] on icon at bounding box center [25, 344] width 5 height 9
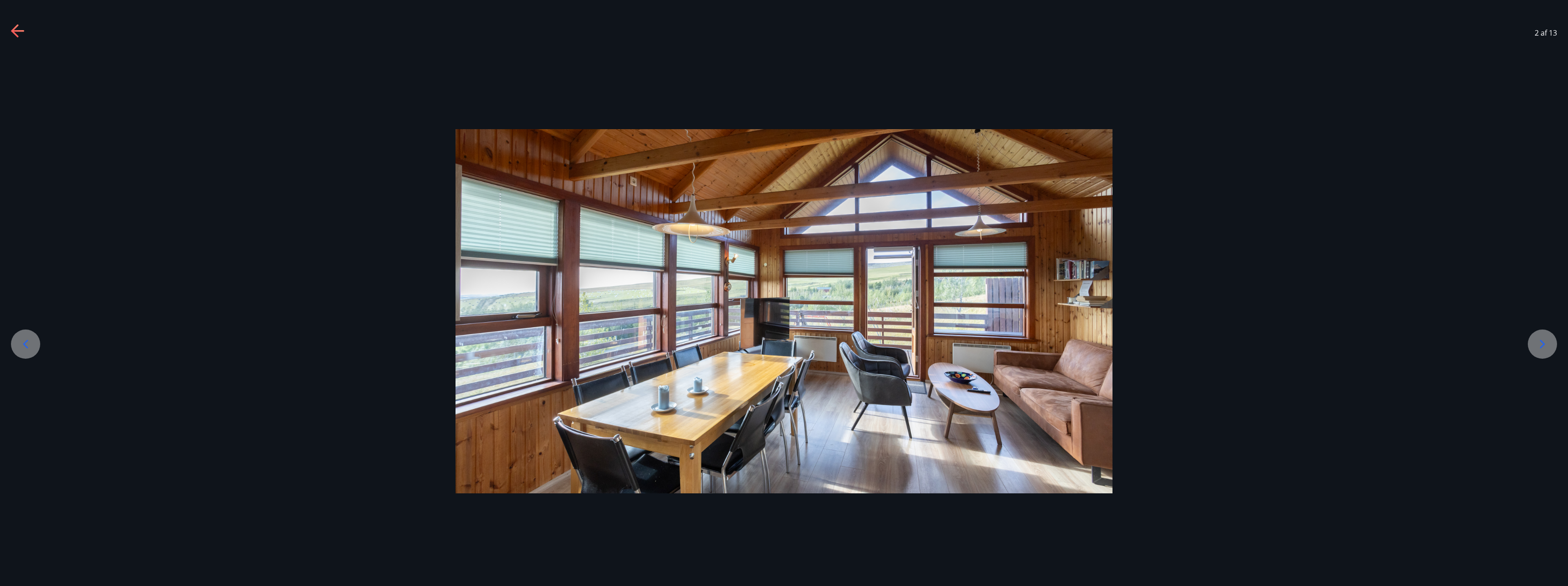
click at [1534, 342] on div at bounding box center [1543, 344] width 29 height 29
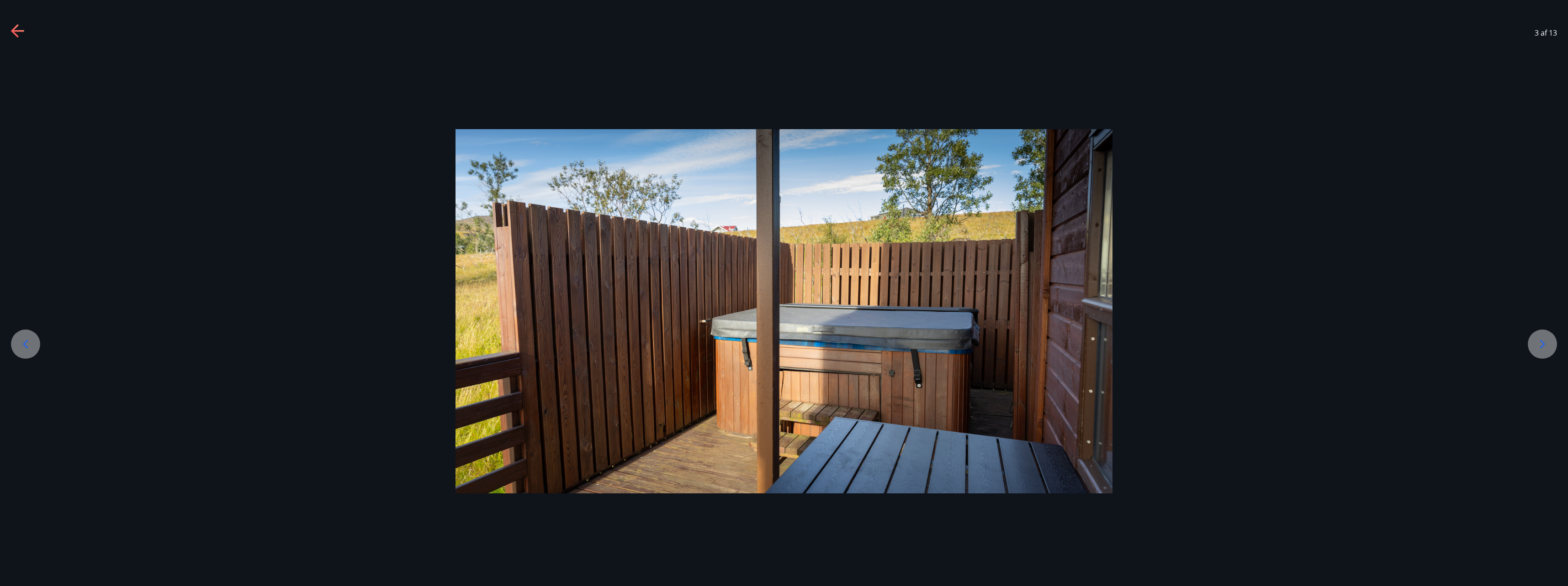
click at [22, 33] on icon at bounding box center [18, 31] width 15 height 15
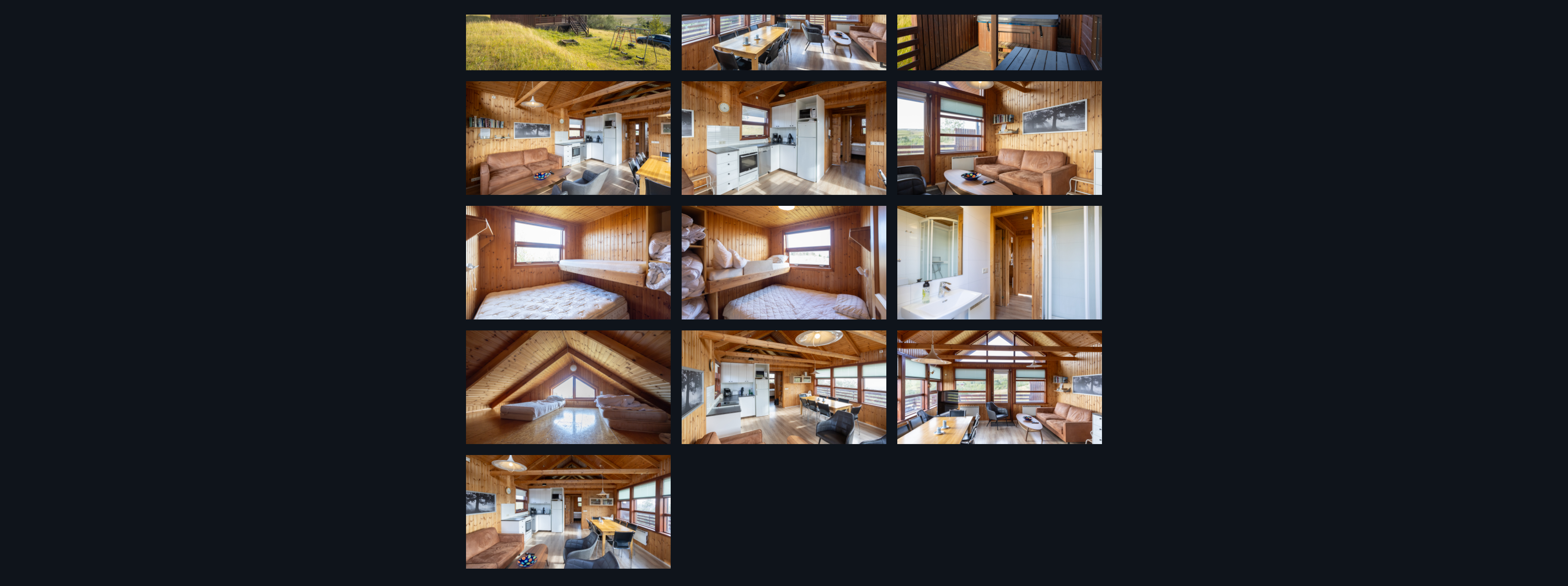
click at [541, 172] on img at bounding box center [568, 138] width 204 height 114
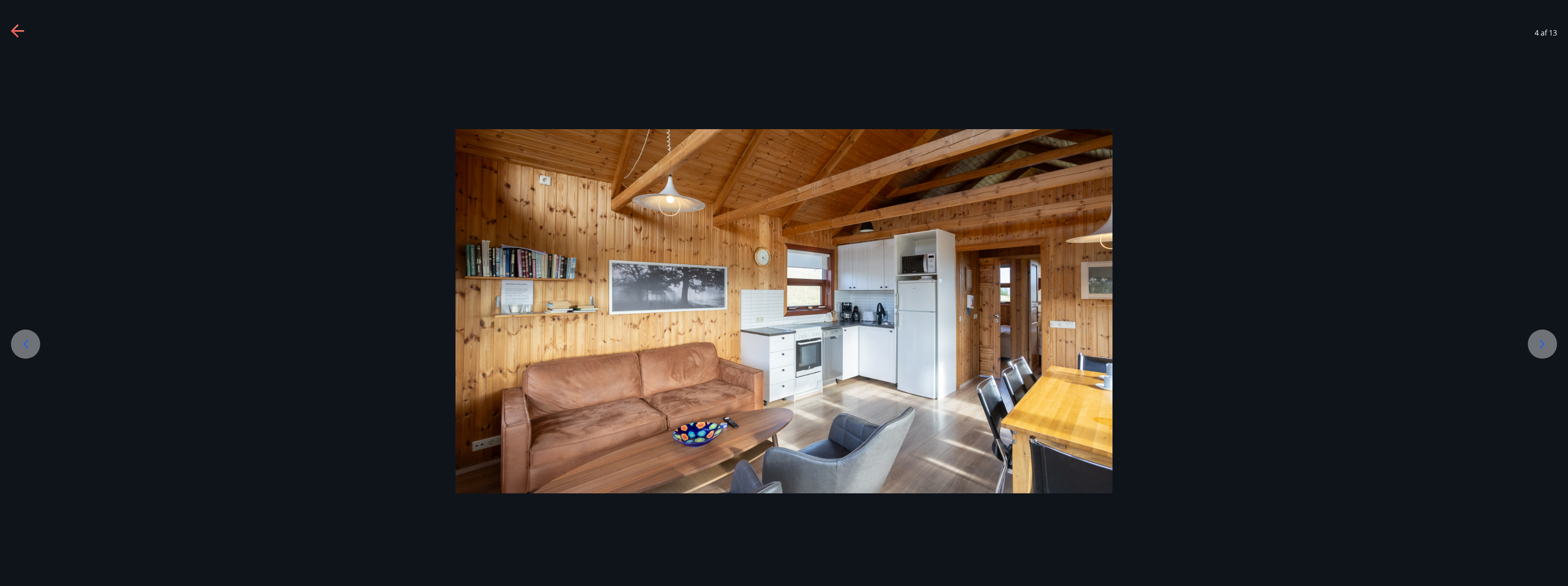
click at [1542, 345] on icon at bounding box center [1543, 344] width 15 height 15
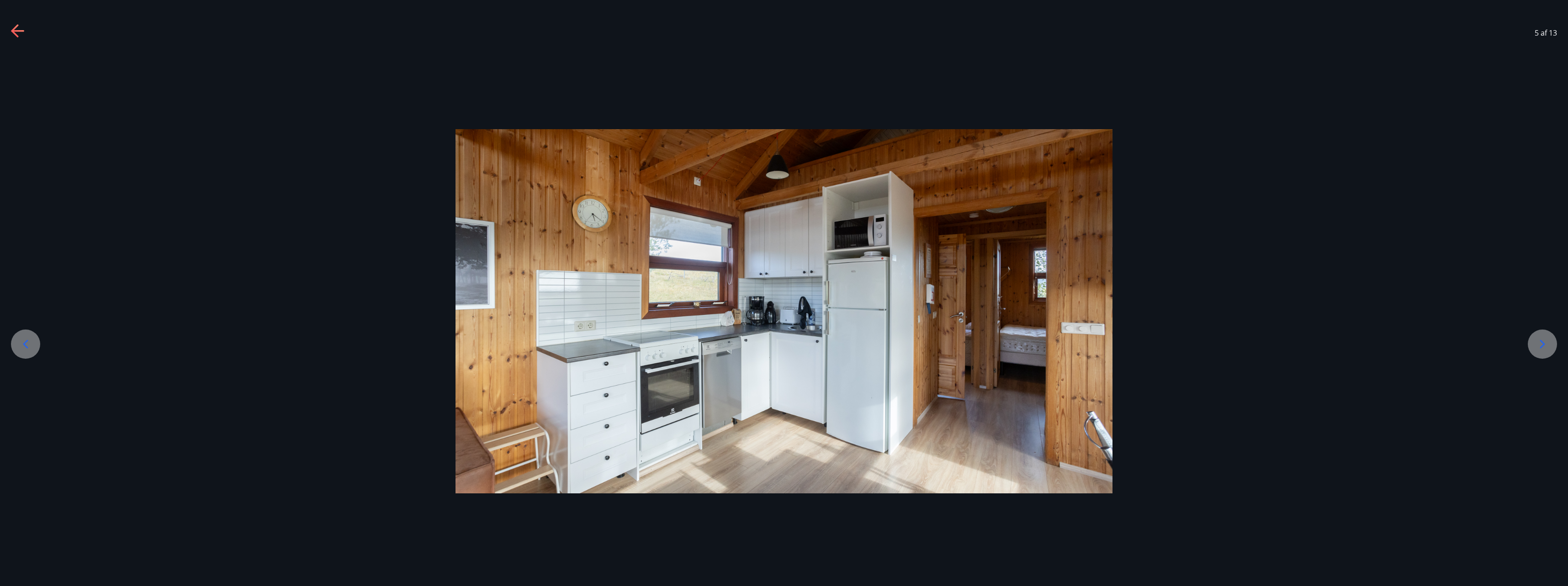
click at [1542, 344] on icon at bounding box center [1543, 344] width 15 height 15
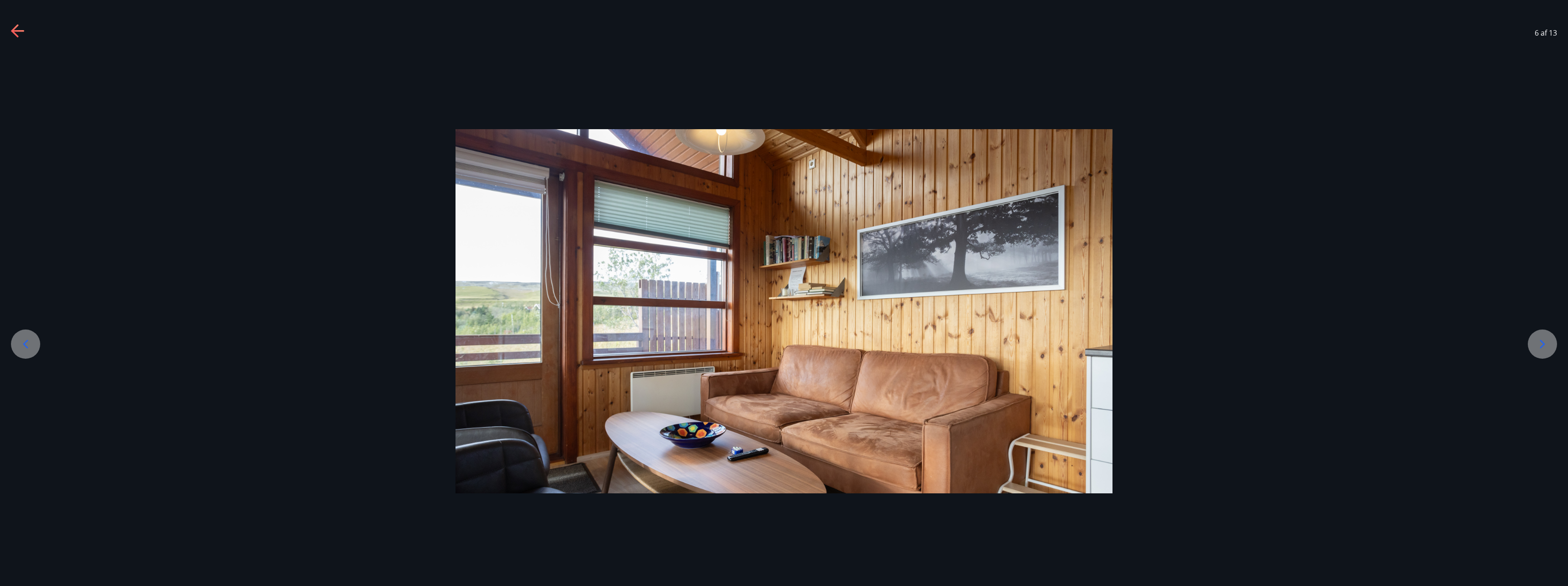
click at [1541, 344] on icon at bounding box center [1543, 344] width 15 height 15
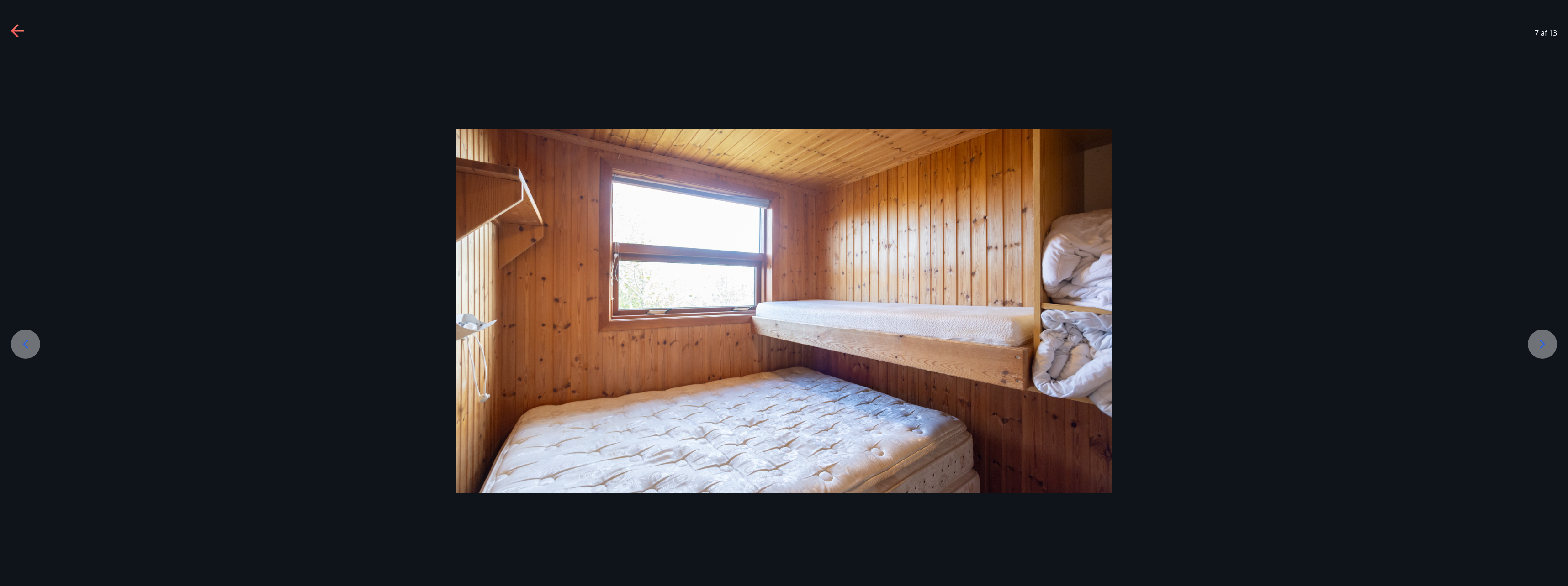
click at [1541, 344] on icon at bounding box center [1543, 344] width 15 height 15
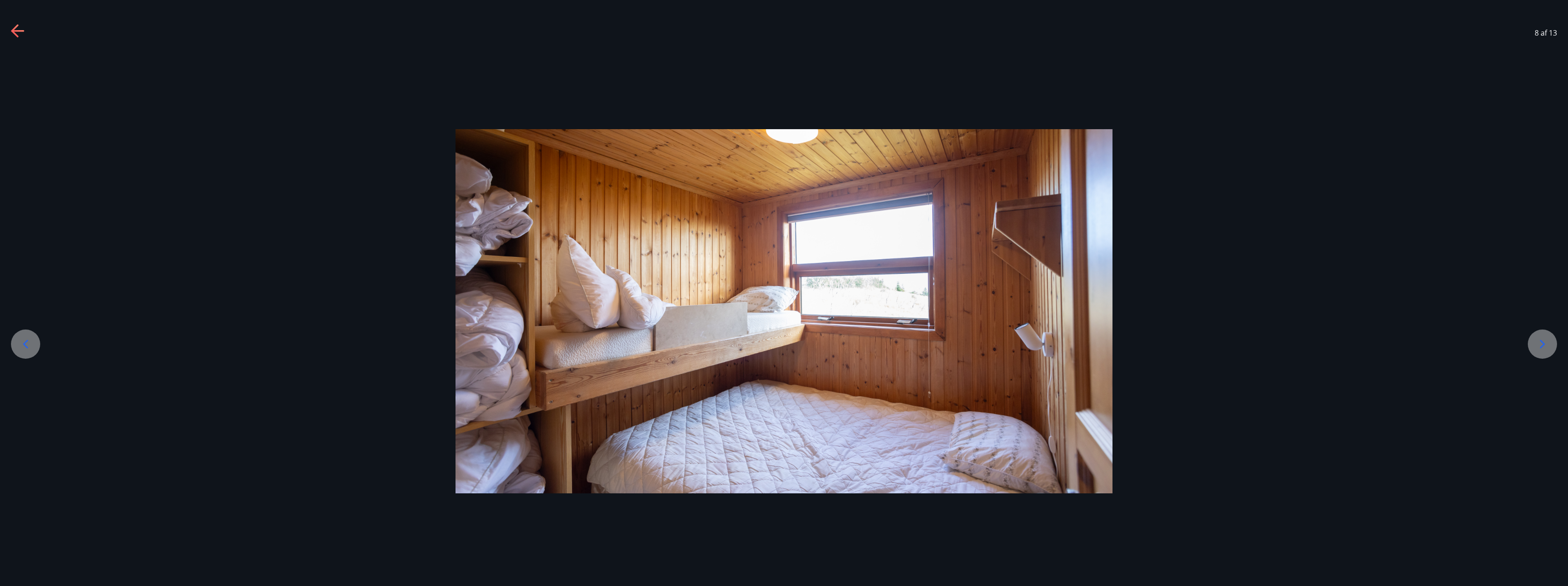
click at [1541, 344] on icon at bounding box center [1543, 344] width 15 height 15
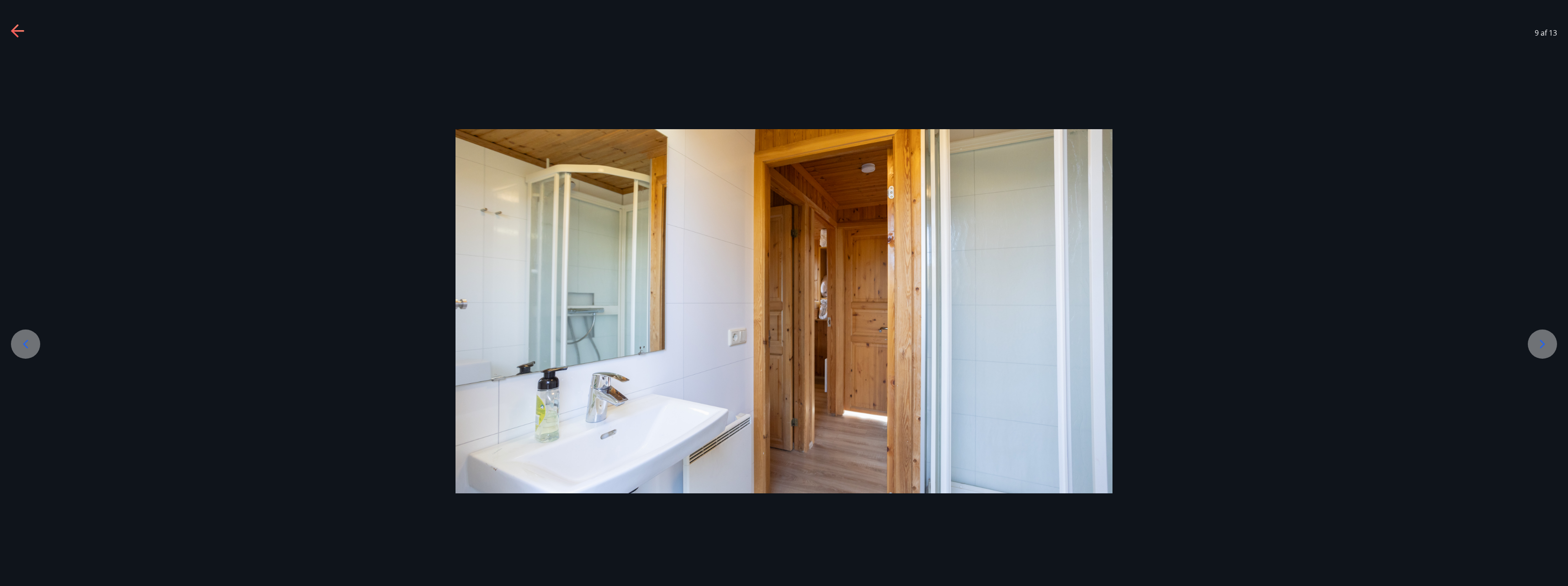
click at [1541, 344] on icon at bounding box center [1543, 344] width 15 height 15
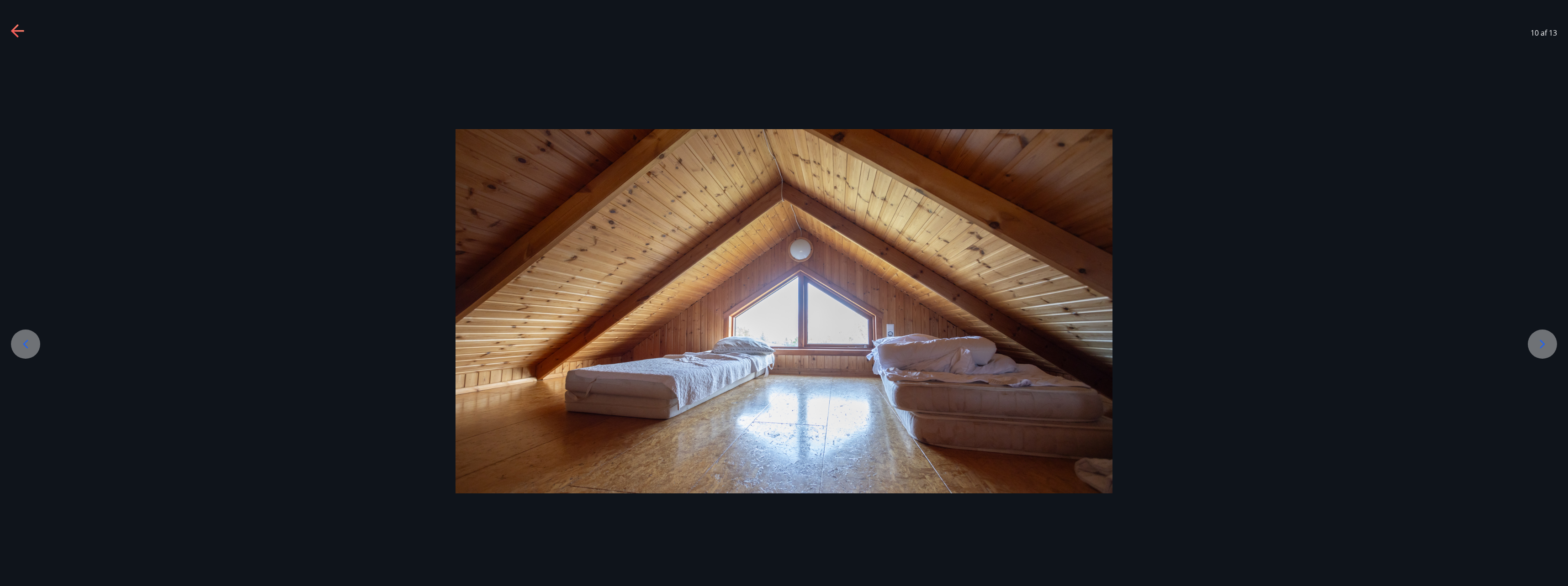
click at [1541, 344] on icon at bounding box center [1543, 344] width 15 height 15
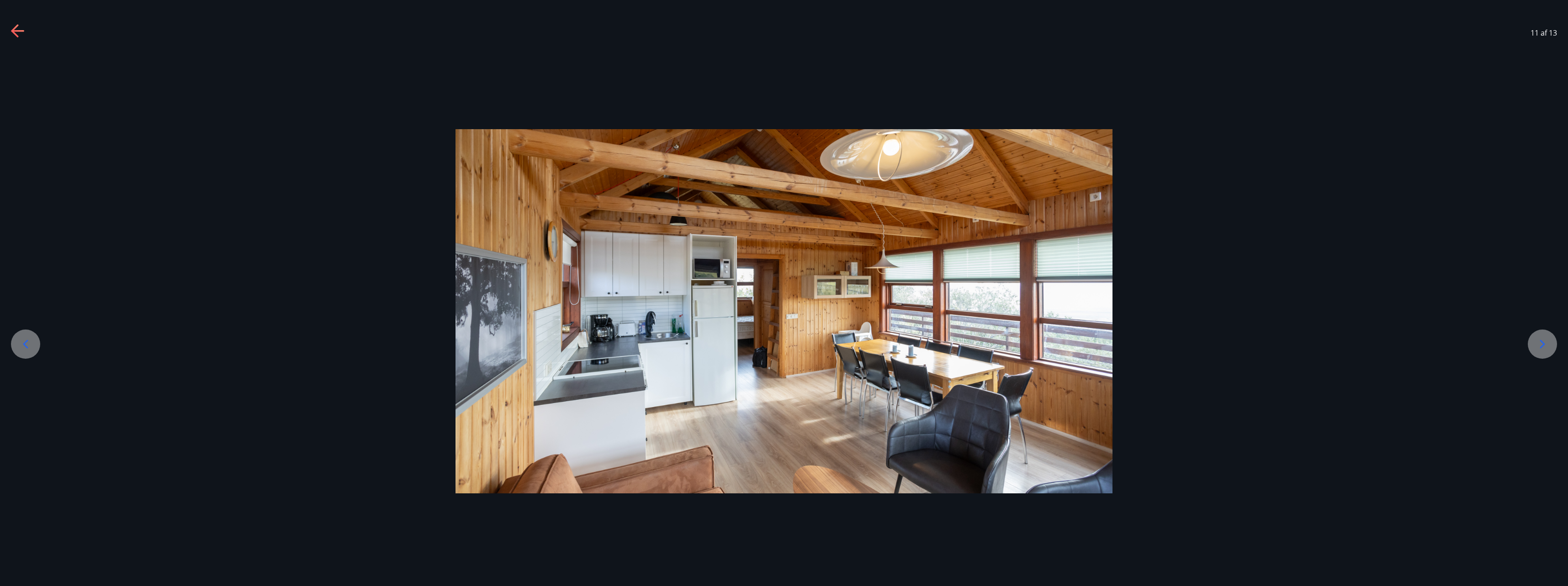
click at [1541, 344] on icon at bounding box center [1543, 344] width 15 height 15
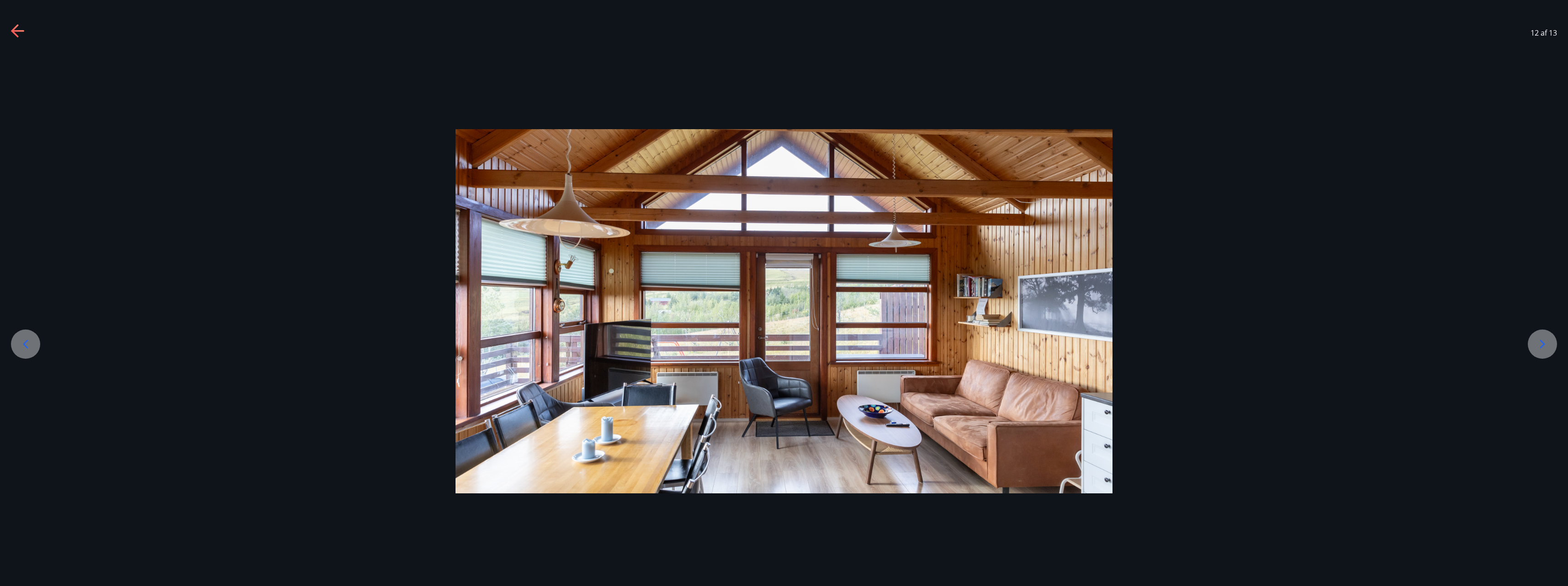
click at [1541, 344] on icon at bounding box center [1543, 344] width 15 height 15
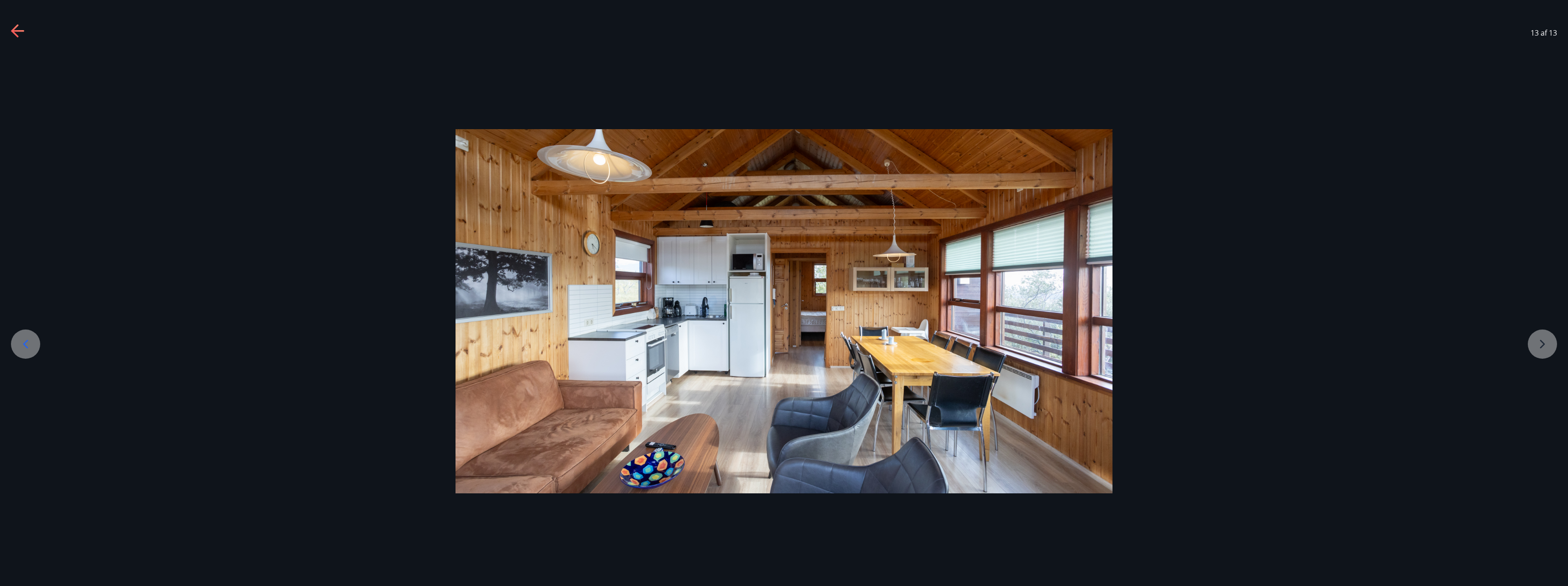
click at [1541, 344] on div at bounding box center [784, 311] width 1568 height 365
click at [23, 340] on icon at bounding box center [25, 344] width 15 height 15
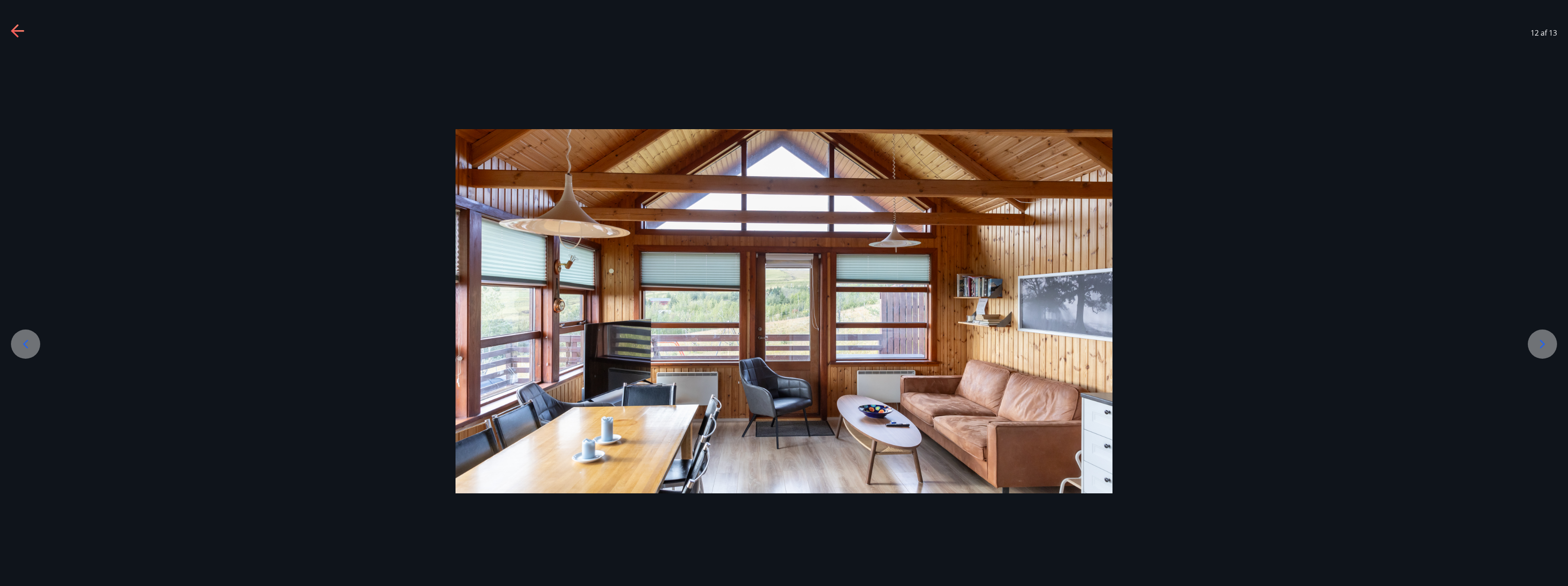
click at [23, 340] on icon at bounding box center [25, 344] width 15 height 15
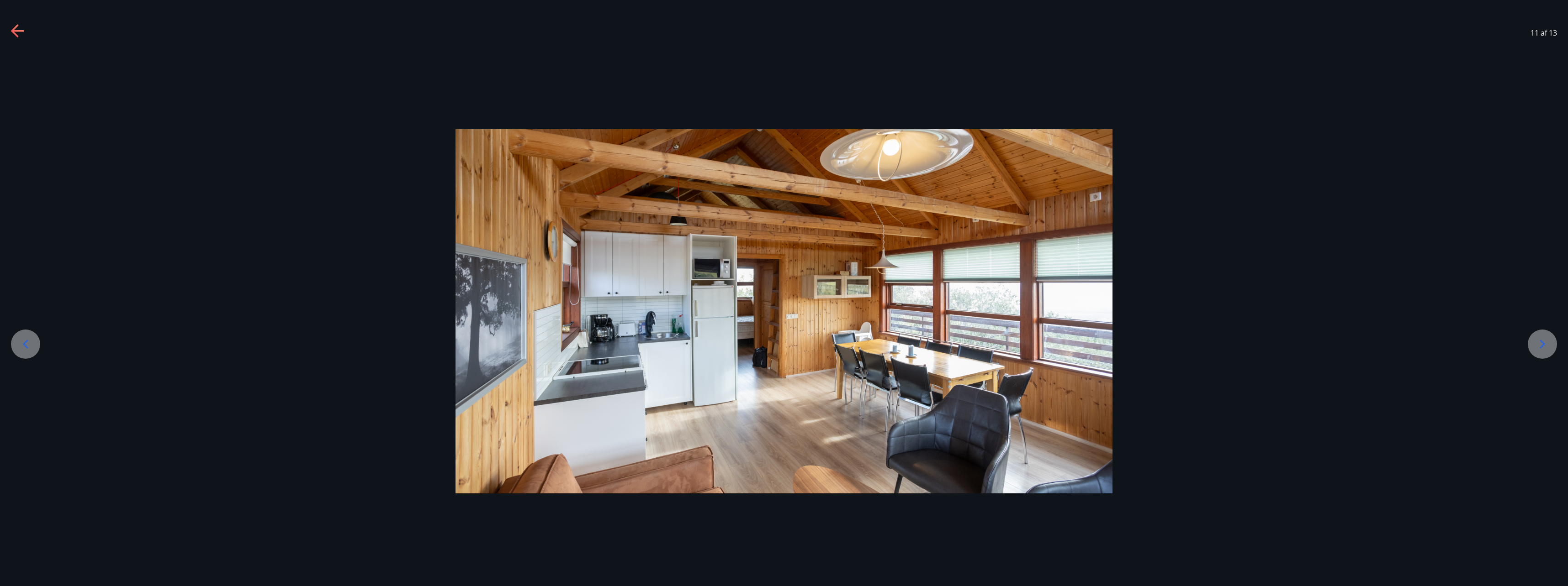
click at [27, 338] on icon at bounding box center [25, 344] width 15 height 15
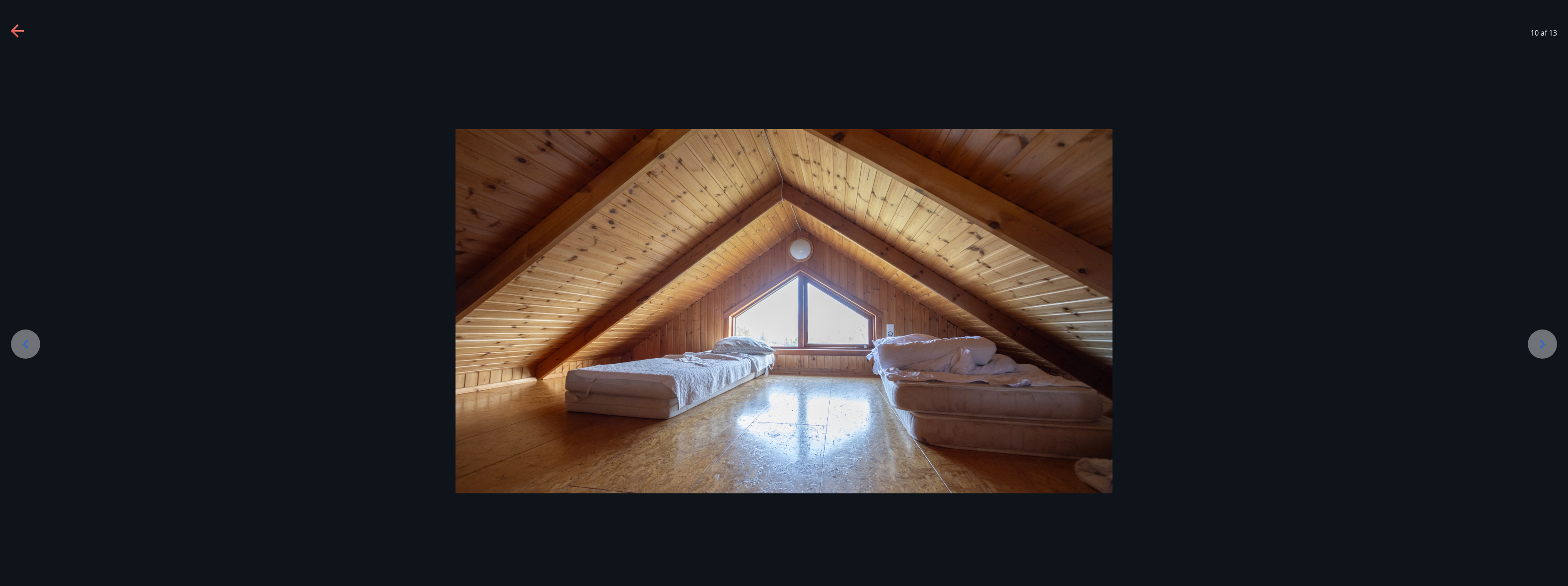
click at [36, 342] on div at bounding box center [25, 344] width 29 height 29
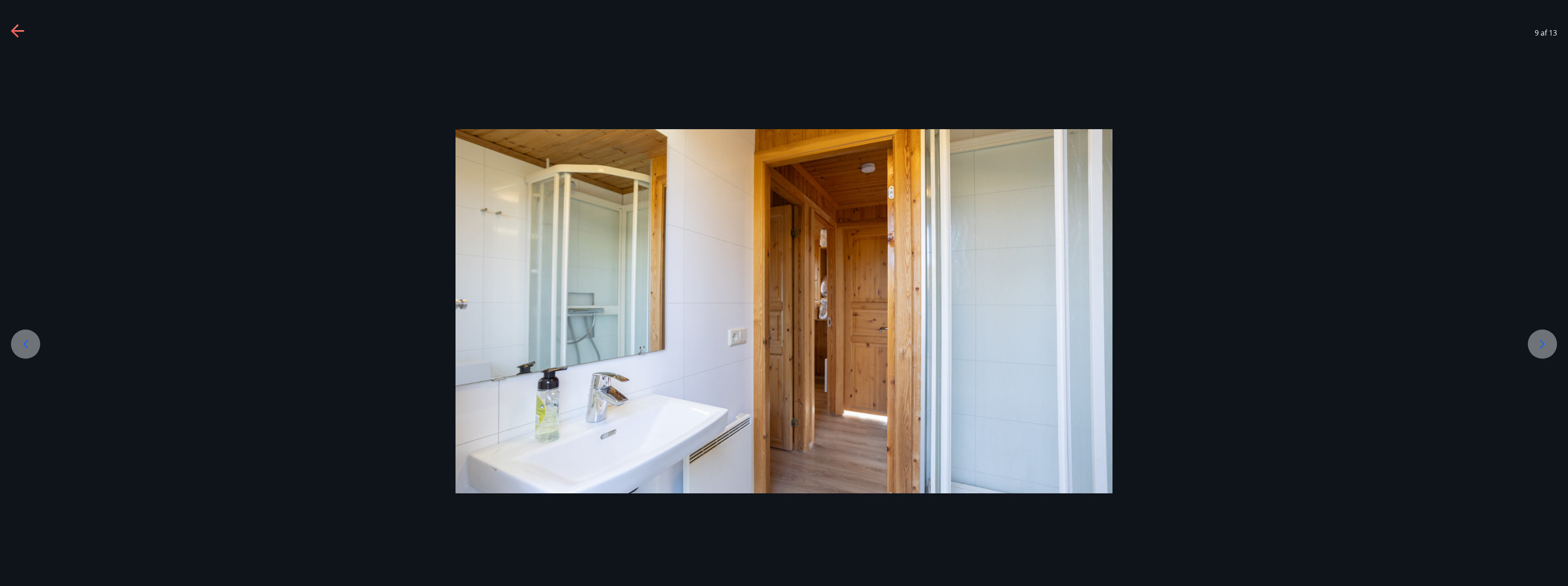
click at [36, 342] on div at bounding box center [25, 344] width 29 height 29
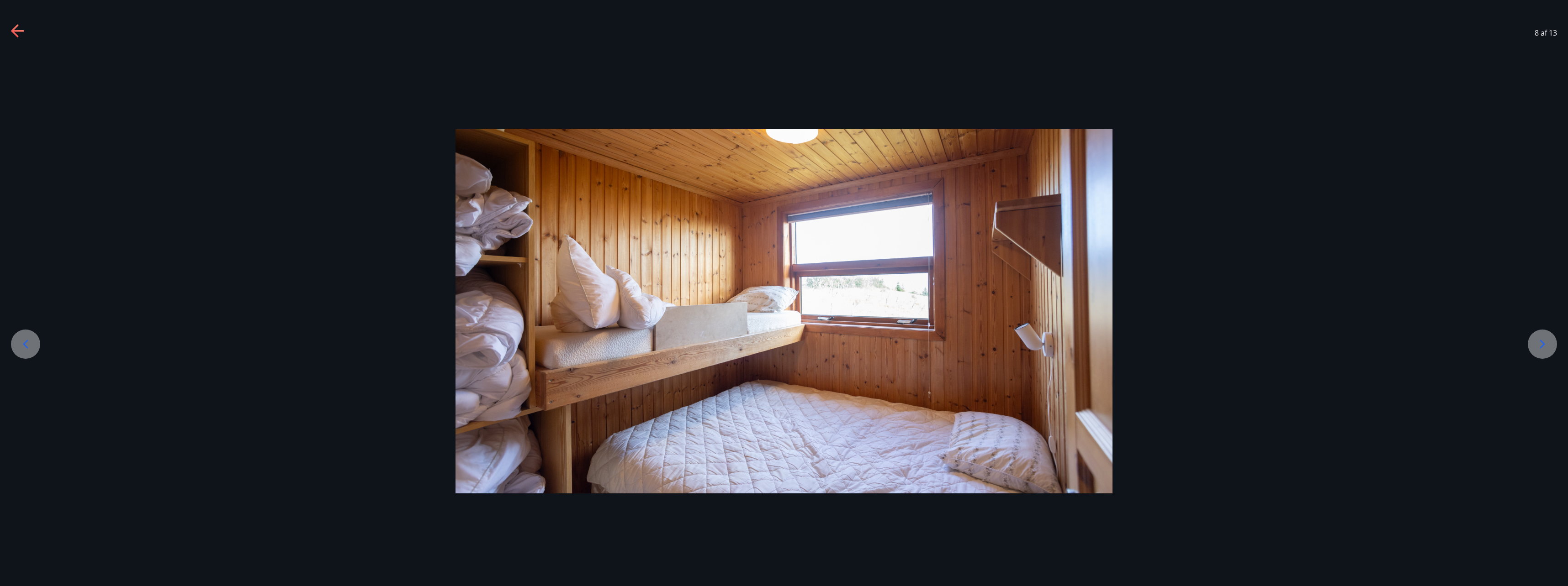
click at [36, 342] on div at bounding box center [25, 344] width 29 height 29
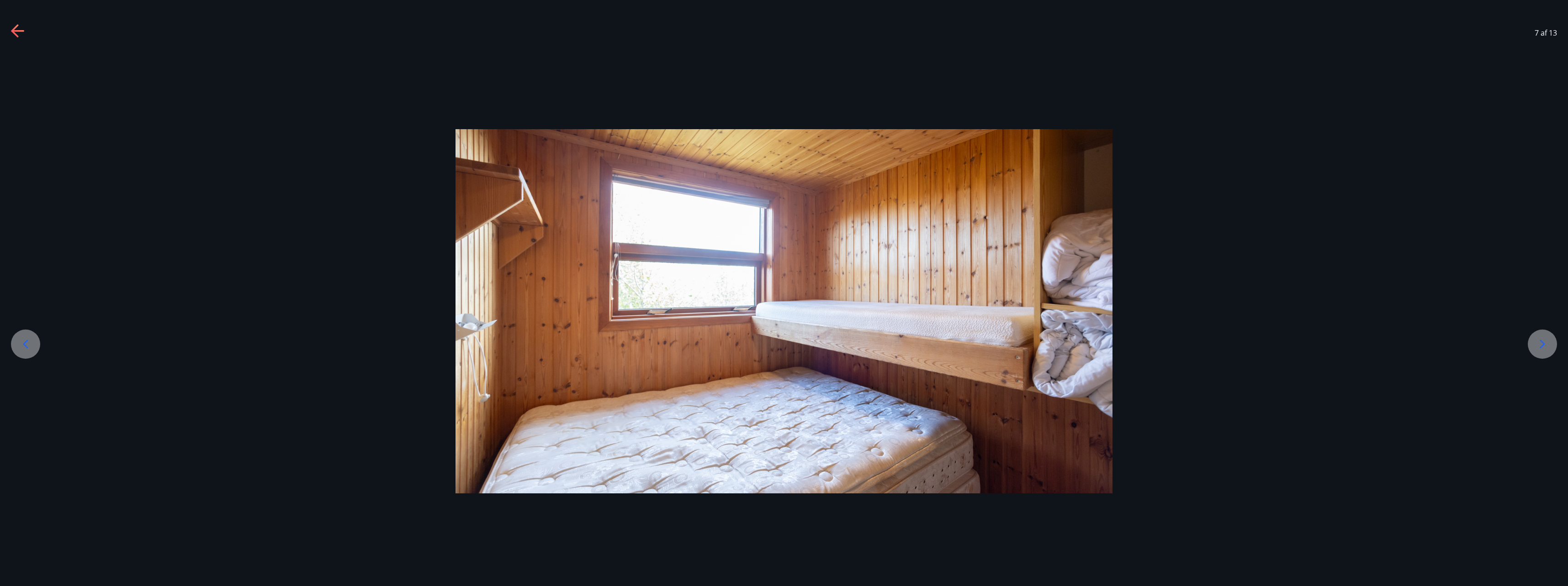
click at [35, 342] on div at bounding box center [25, 344] width 29 height 29
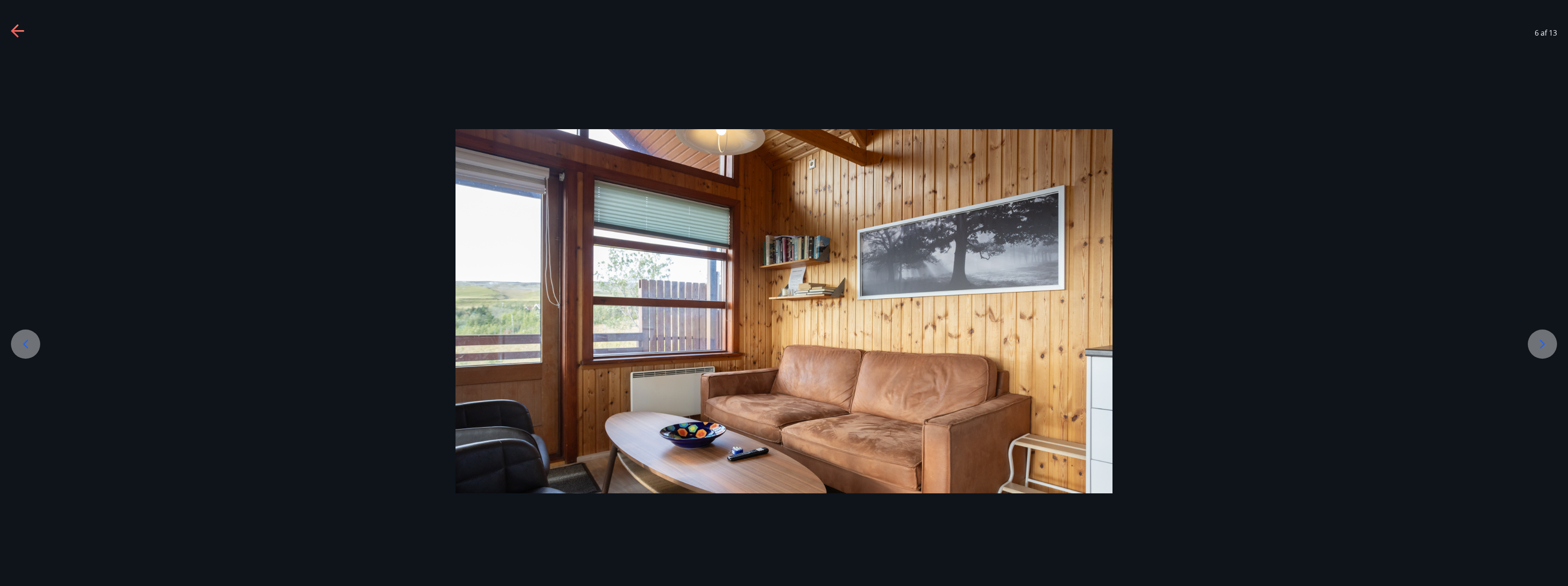
click at [35, 342] on div at bounding box center [25, 344] width 29 height 29
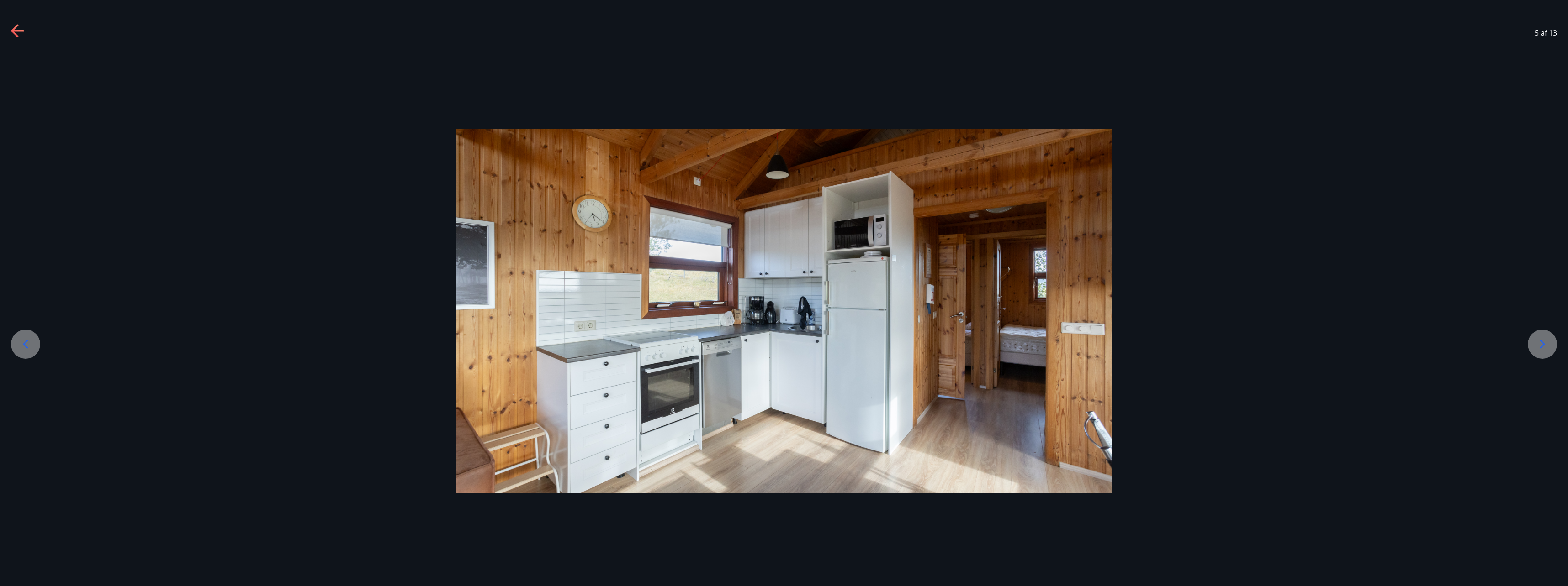
click at [1552, 342] on div at bounding box center [1543, 344] width 29 height 29
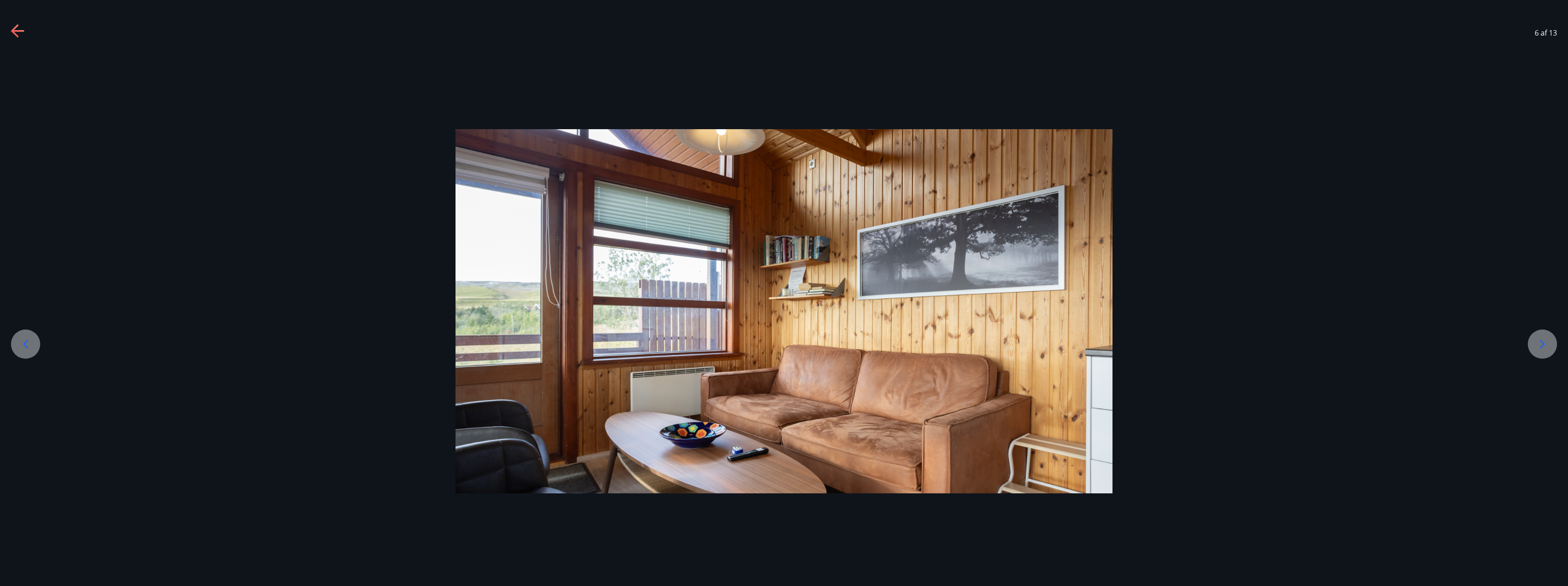
click at [29, 336] on div at bounding box center [25, 344] width 29 height 29
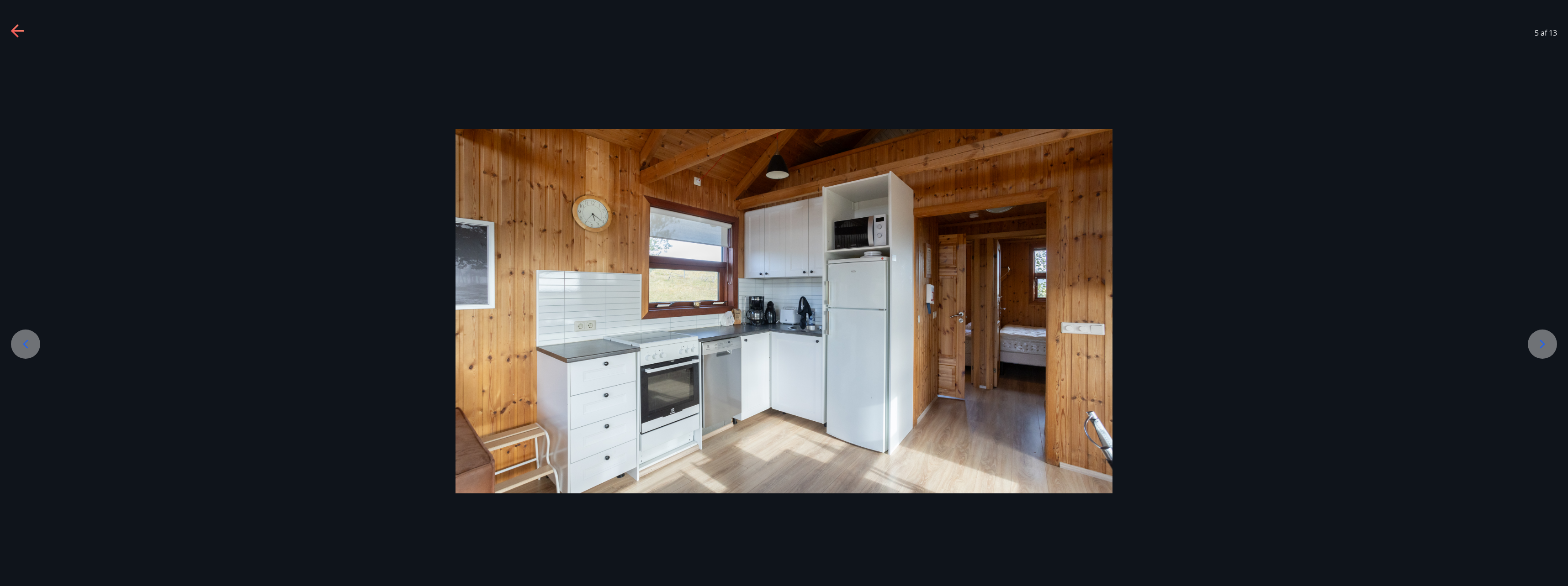
click at [29, 336] on div at bounding box center [25, 344] width 29 height 29
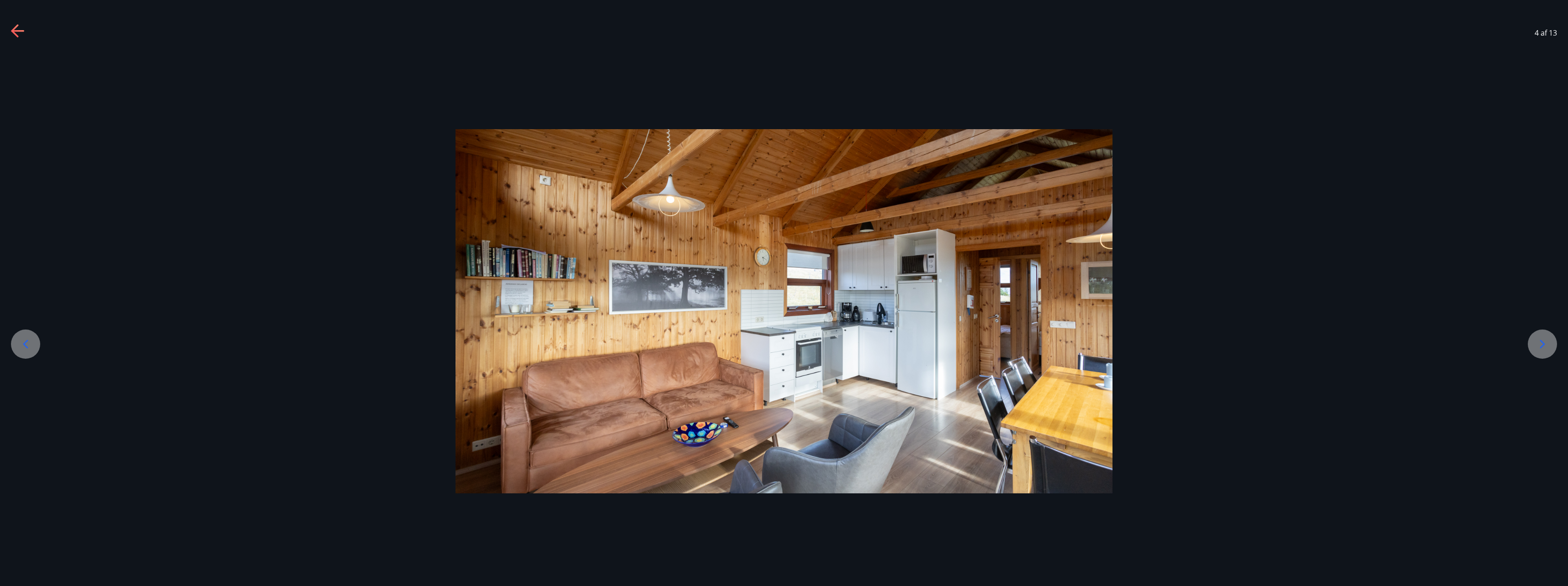
click at [29, 336] on div at bounding box center [25, 344] width 29 height 29
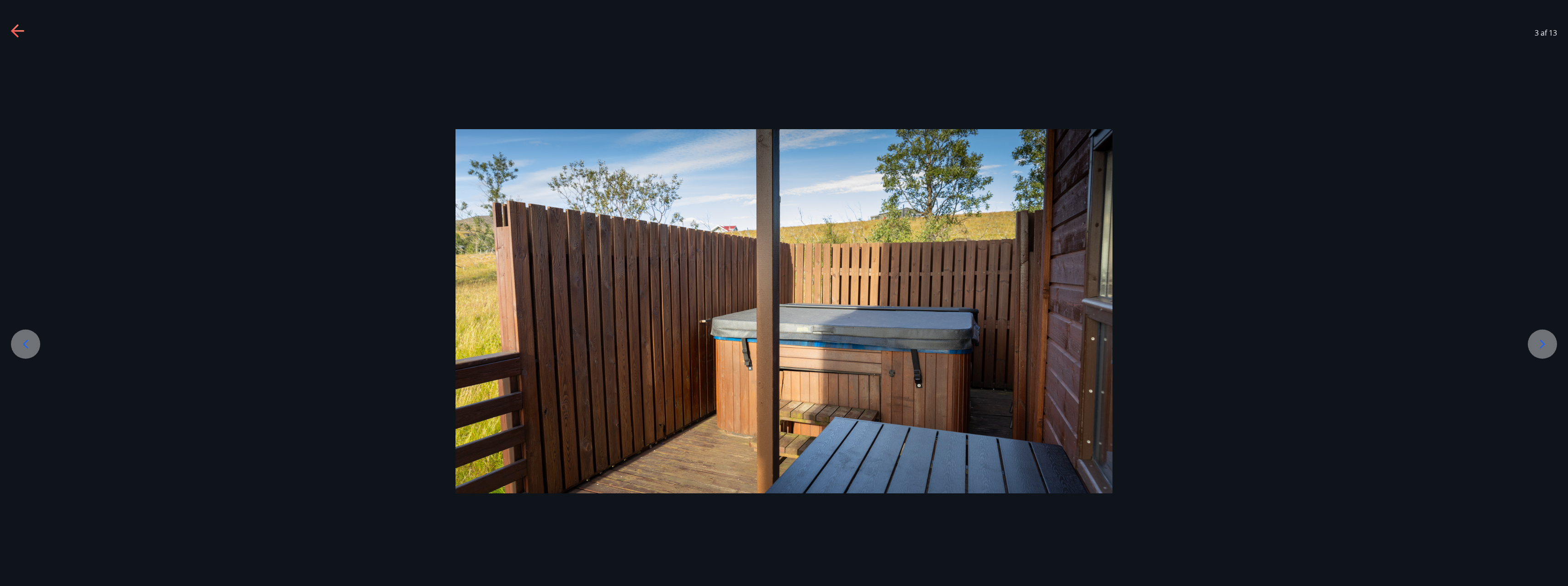
click at [29, 336] on div at bounding box center [25, 344] width 29 height 29
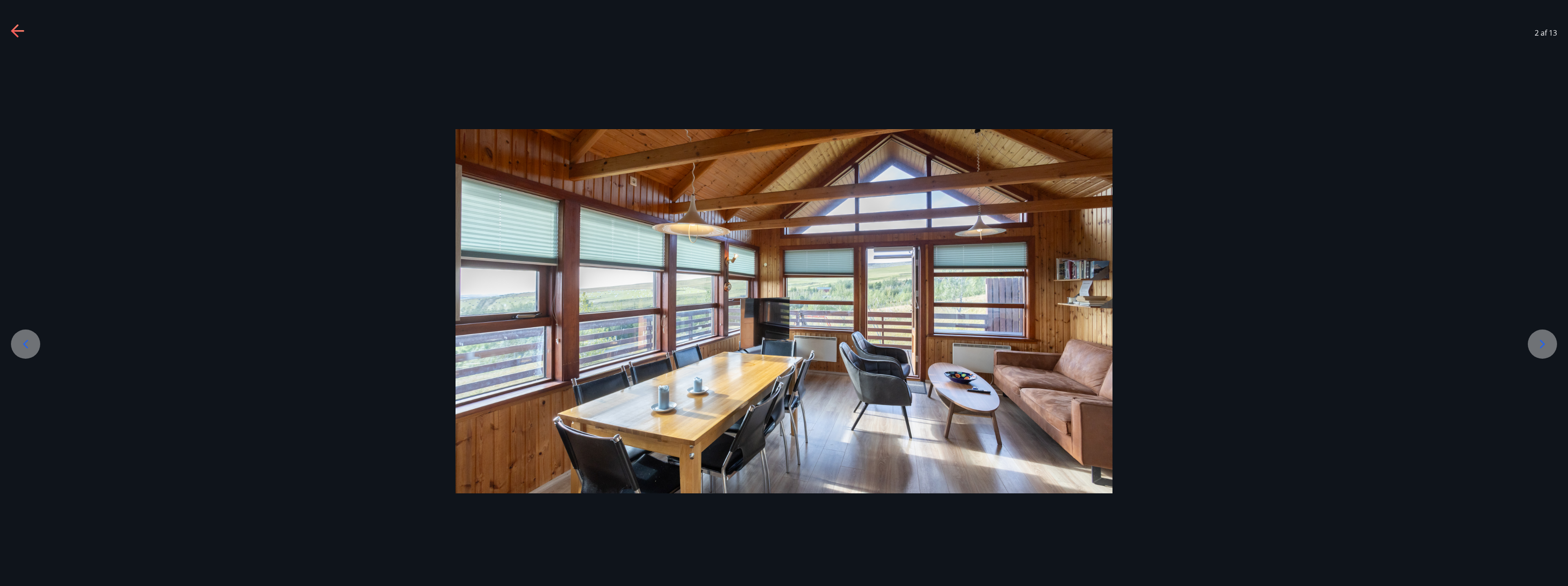
click at [29, 336] on div at bounding box center [25, 344] width 29 height 29
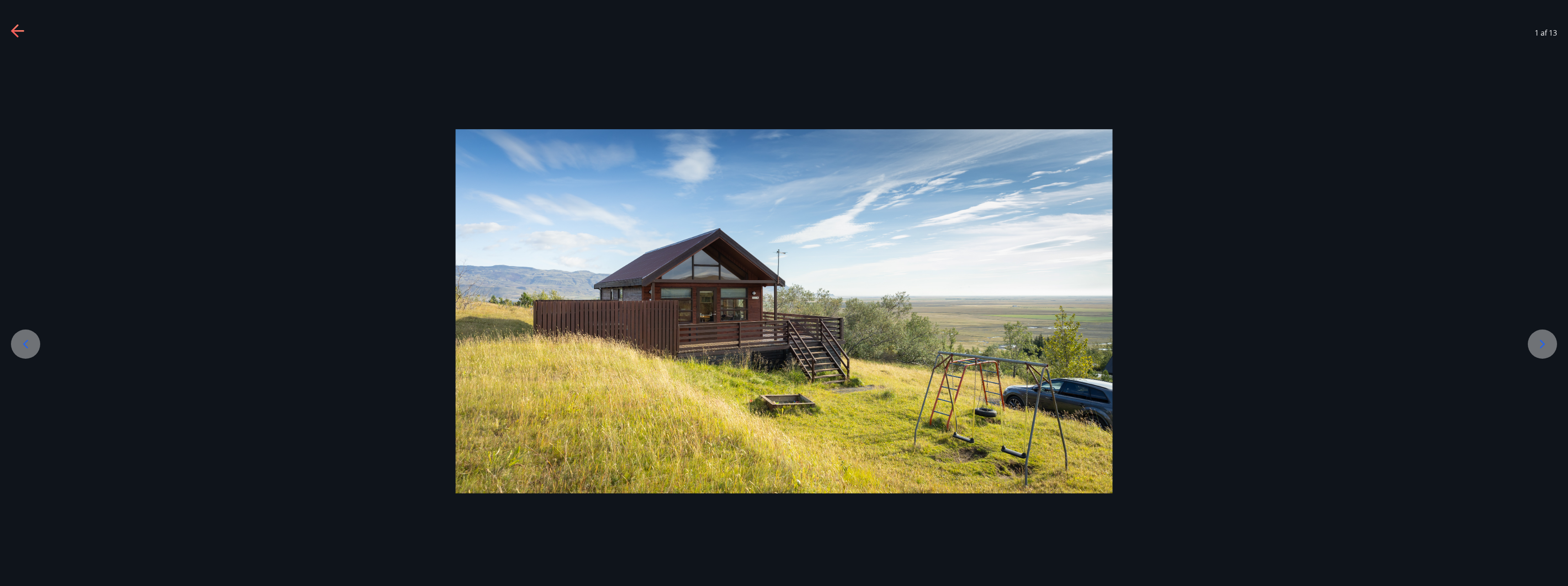
click at [34, 342] on div at bounding box center [25, 344] width 29 height 29
click at [25, 28] on icon at bounding box center [18, 31] width 15 height 15
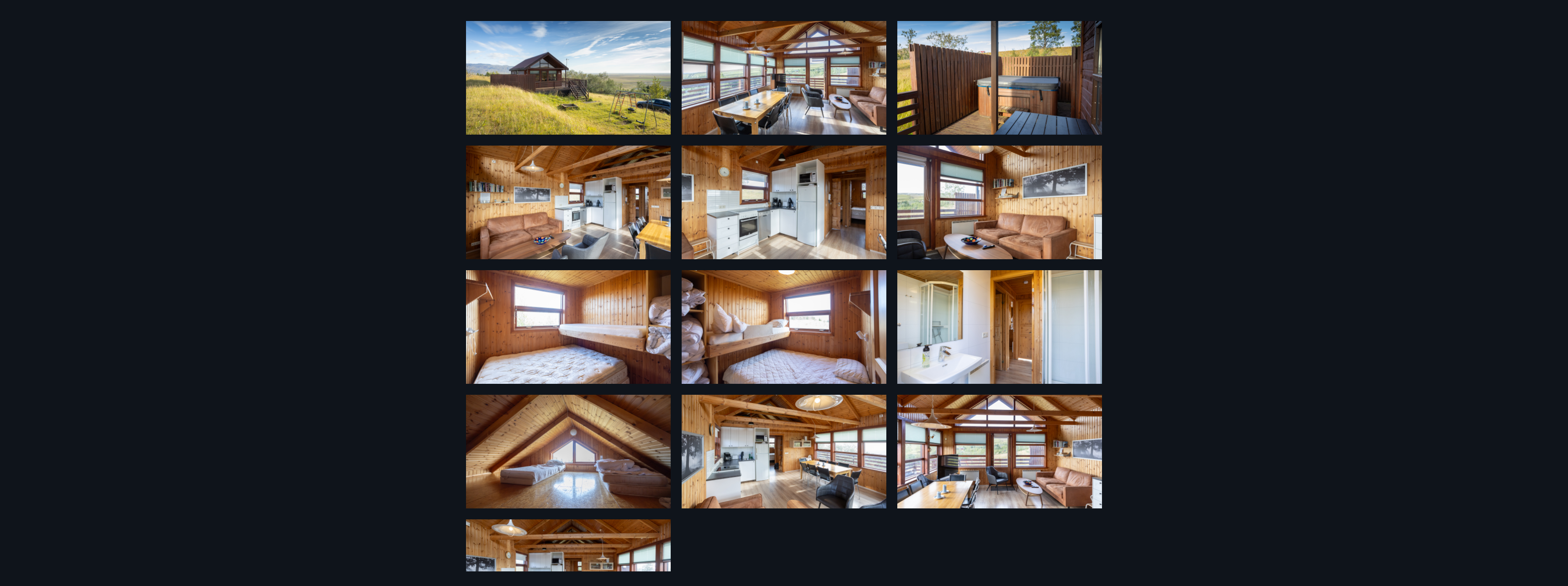
scroll to position [46, 0]
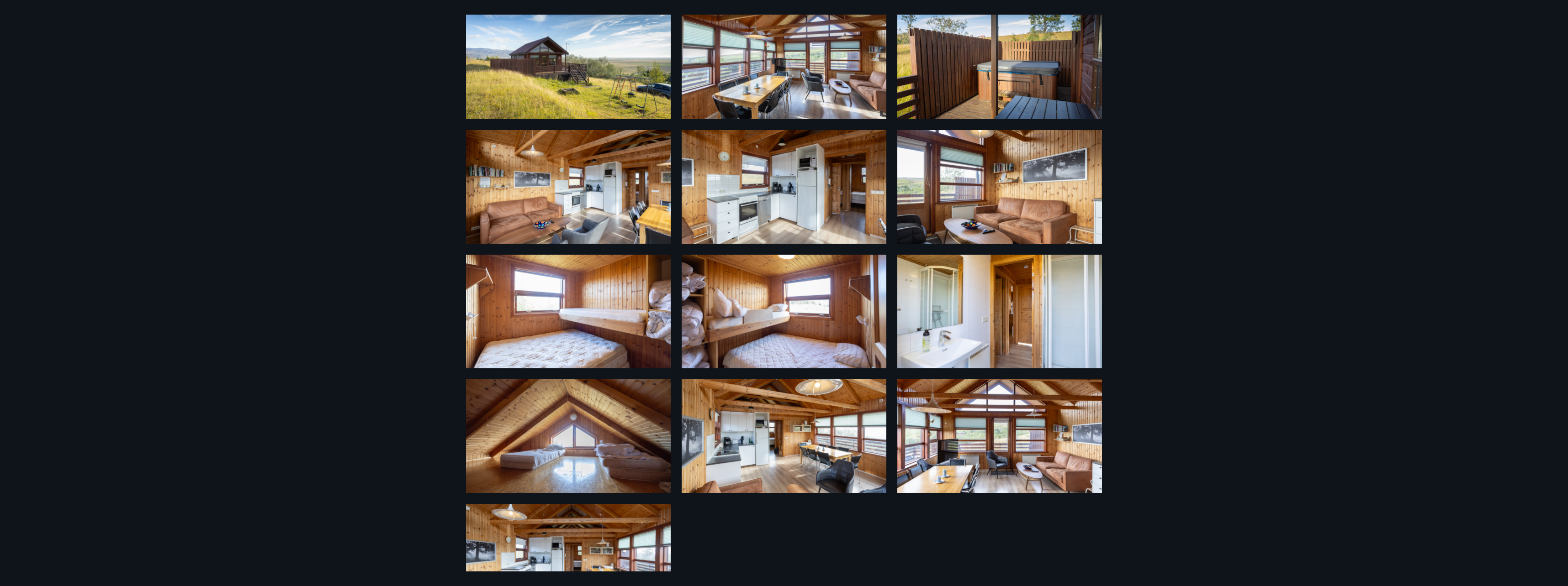
click at [572, 445] on img at bounding box center [568, 436] width 204 height 114
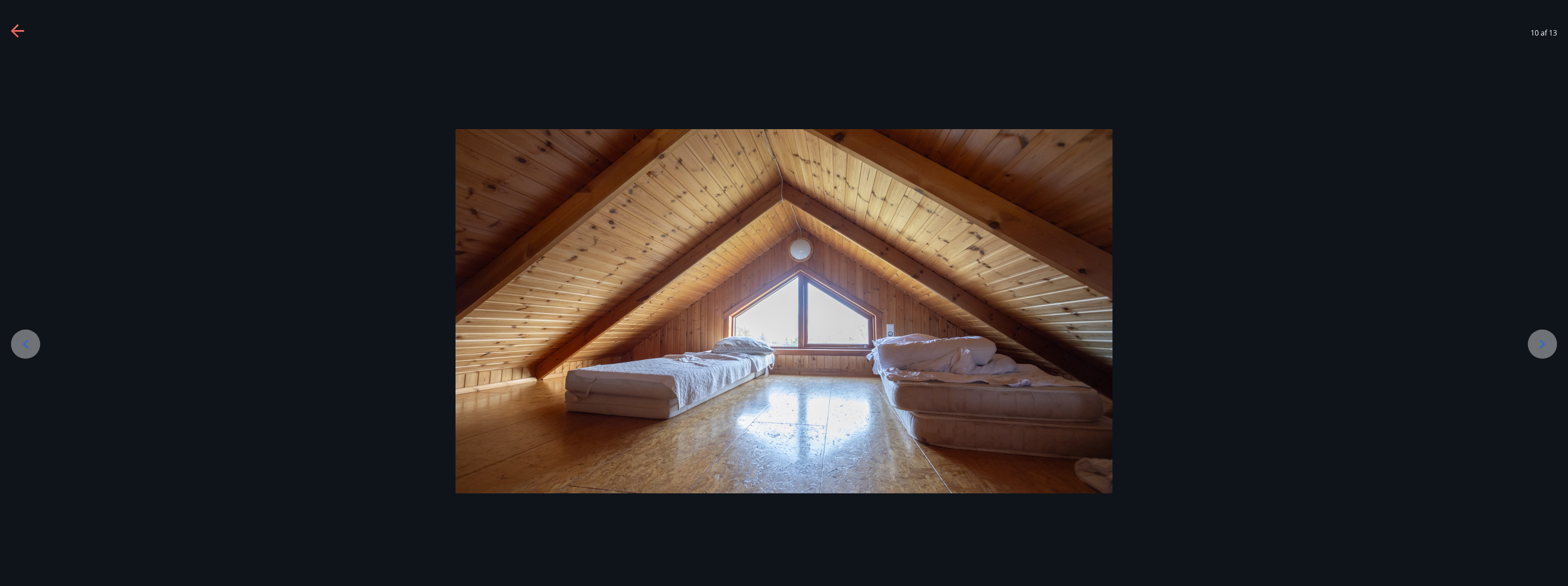
click at [17, 30] on icon at bounding box center [17, 31] width 13 height 2
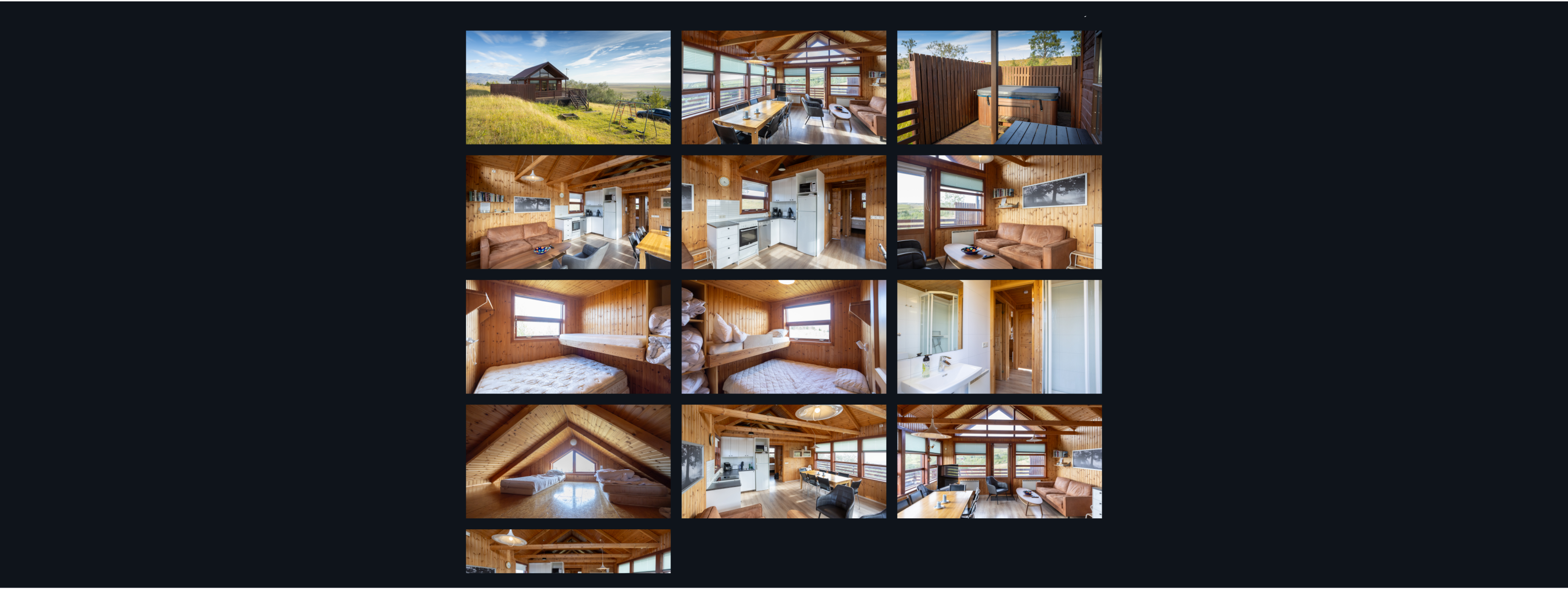
scroll to position [0, 0]
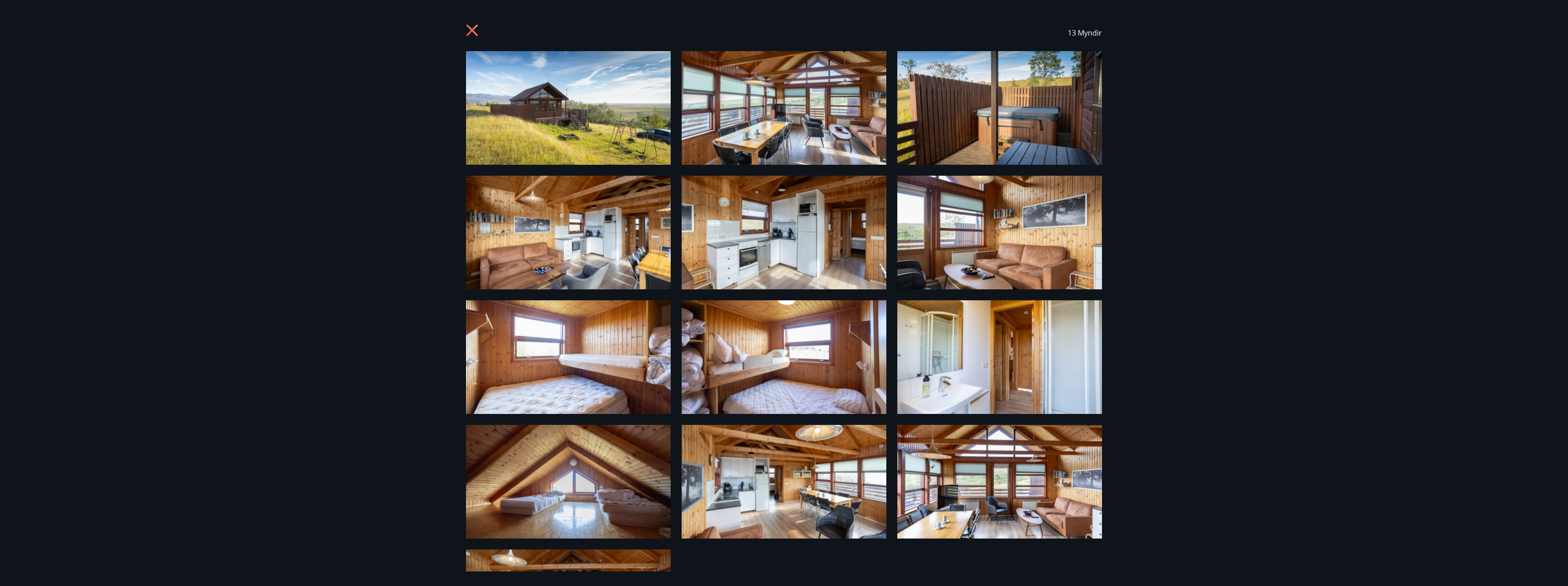
click at [467, 30] on icon at bounding box center [473, 31] width 15 height 15
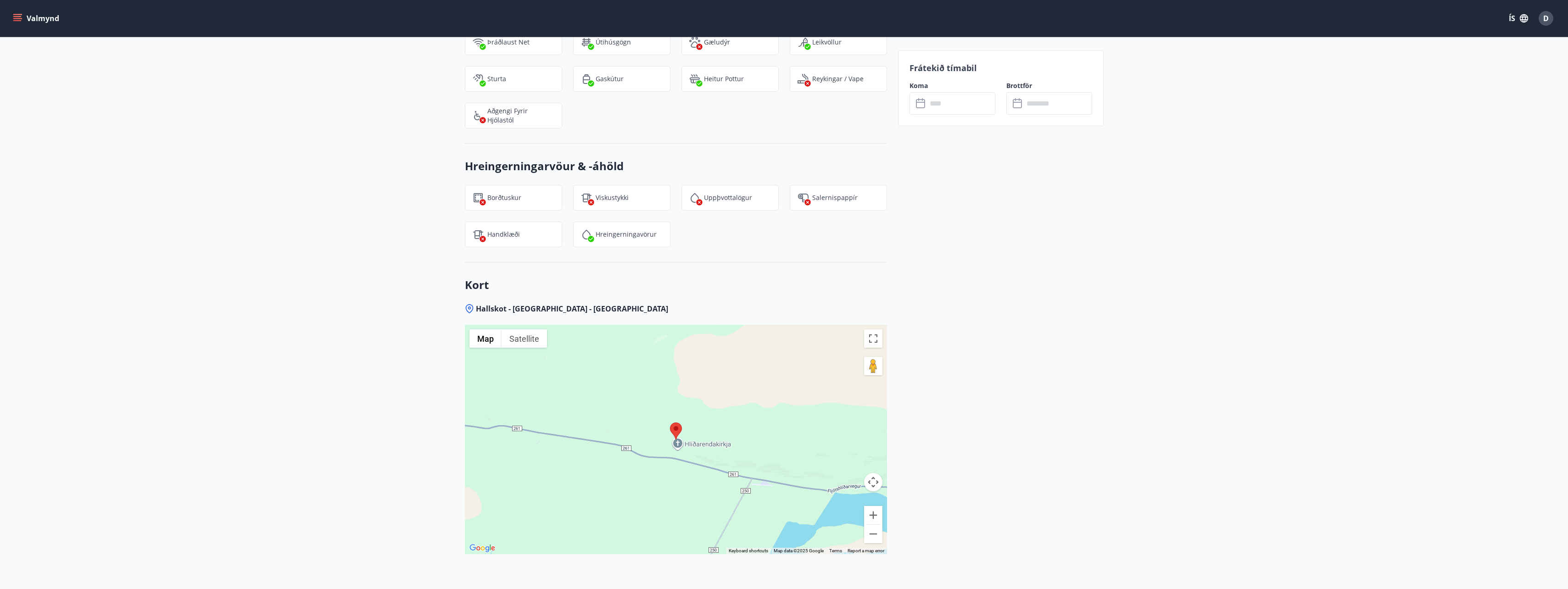
scroll to position [950, 0]
